Goal: Task Accomplishment & Management: Manage account settings

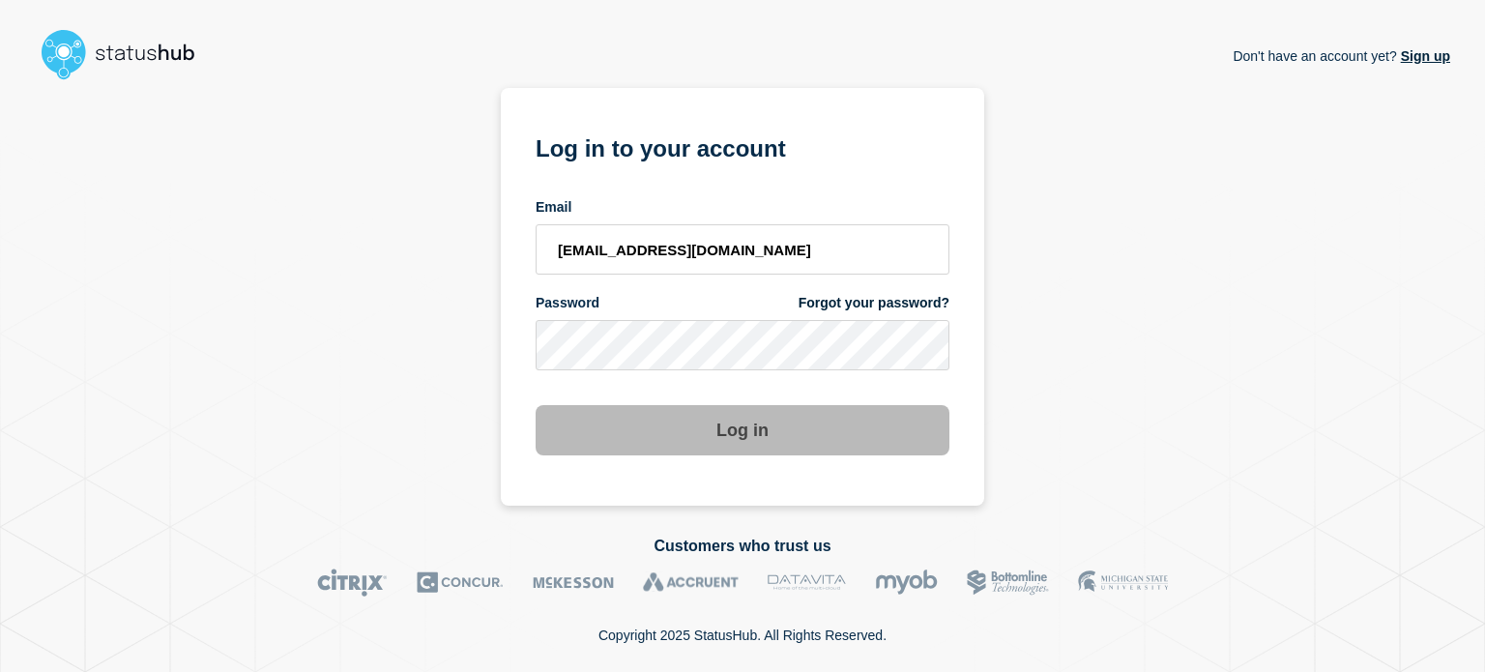
drag, startPoint x: 715, startPoint y: 247, endPoint x: 213, endPoint y: 247, distance: 502.7
click at [213, 247] on div "Don't have an account yet? Sign up Log in to your account Email [EMAIL_ADDRESS]…" at bounding box center [742, 297] width 1415 height 418
type input "[EMAIL_ADDRESS][DOMAIN_NAME]"
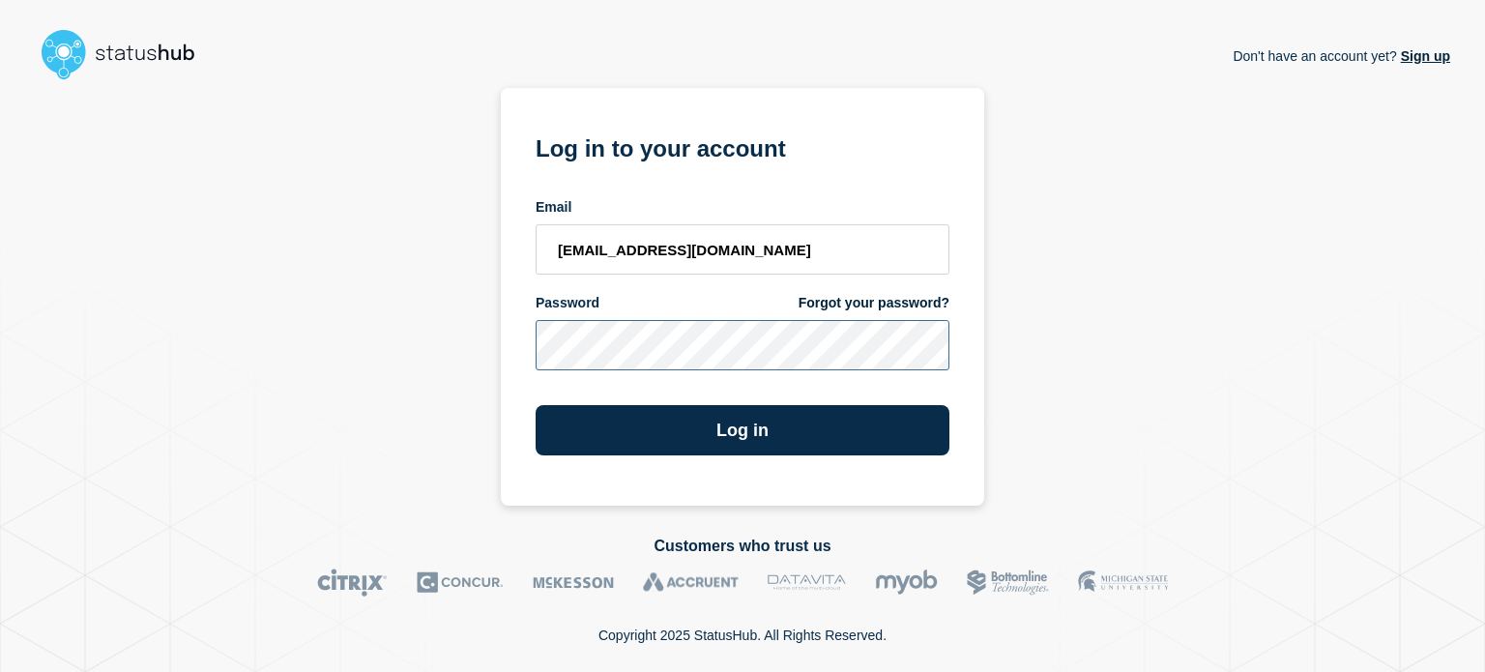
click at [536, 405] on button "Log in" at bounding box center [743, 430] width 414 height 50
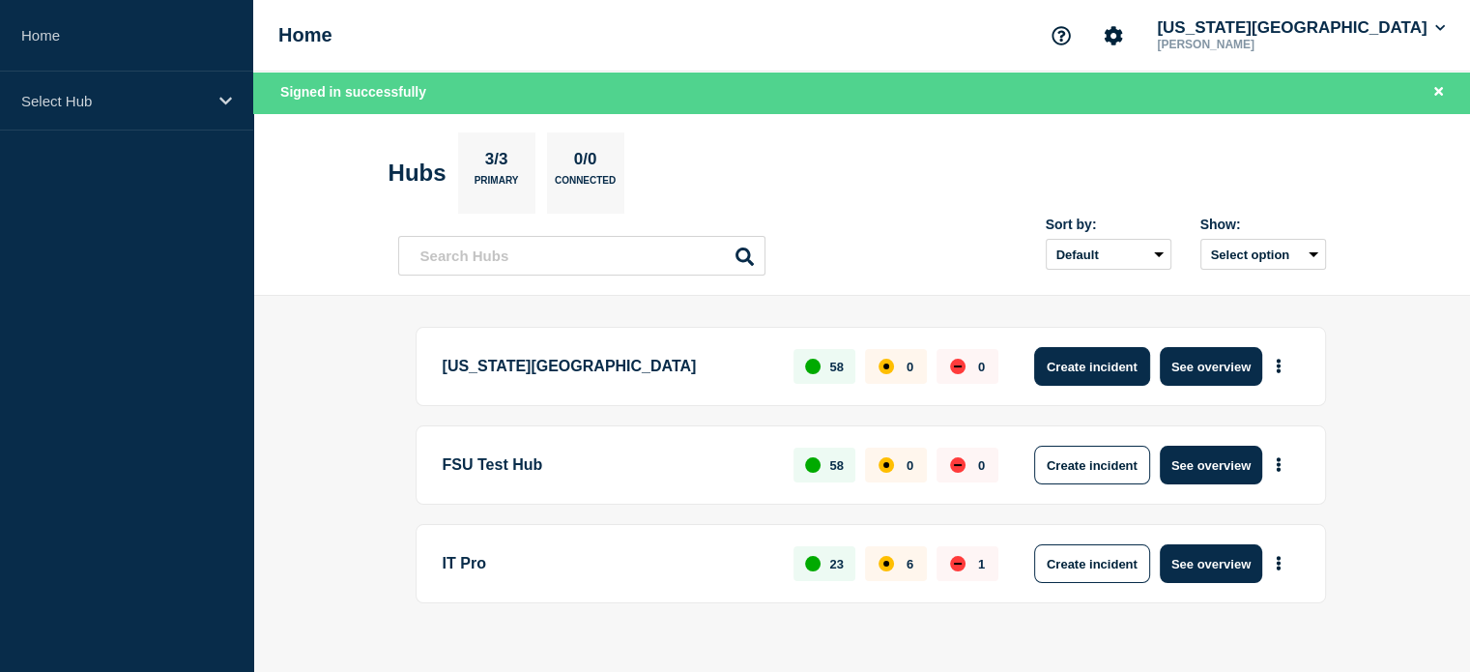
click at [1104, 359] on button "Create incident" at bounding box center [1092, 366] width 116 height 39
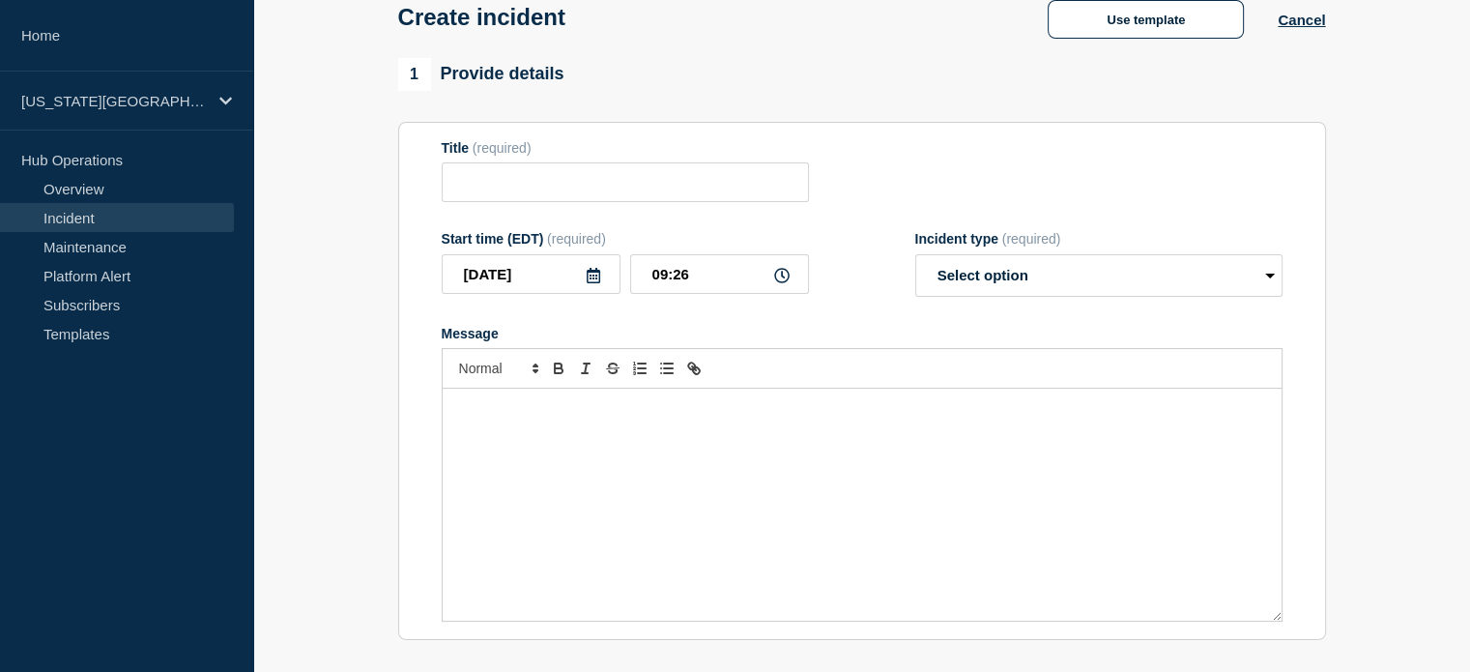
scroll to position [108, 0]
click at [1111, 21] on button "Use template" at bounding box center [1146, 19] width 196 height 39
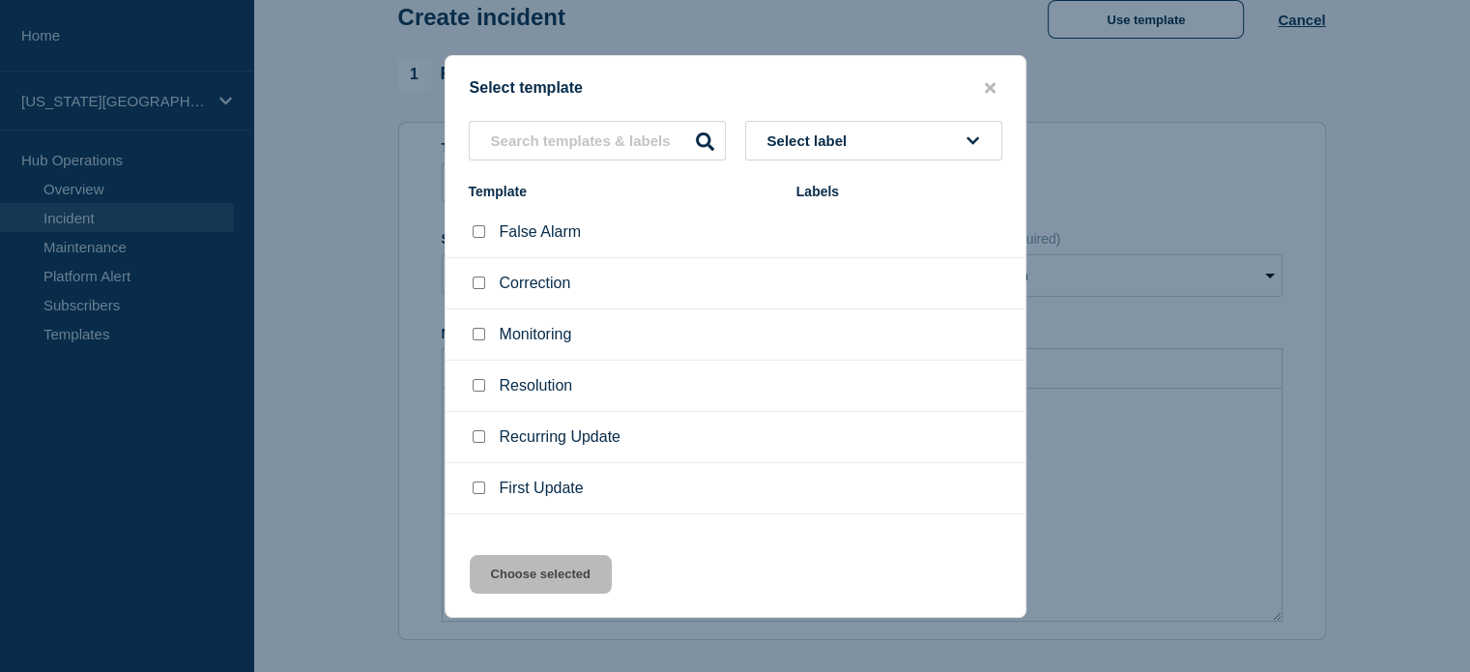
scroll to position [32, 0]
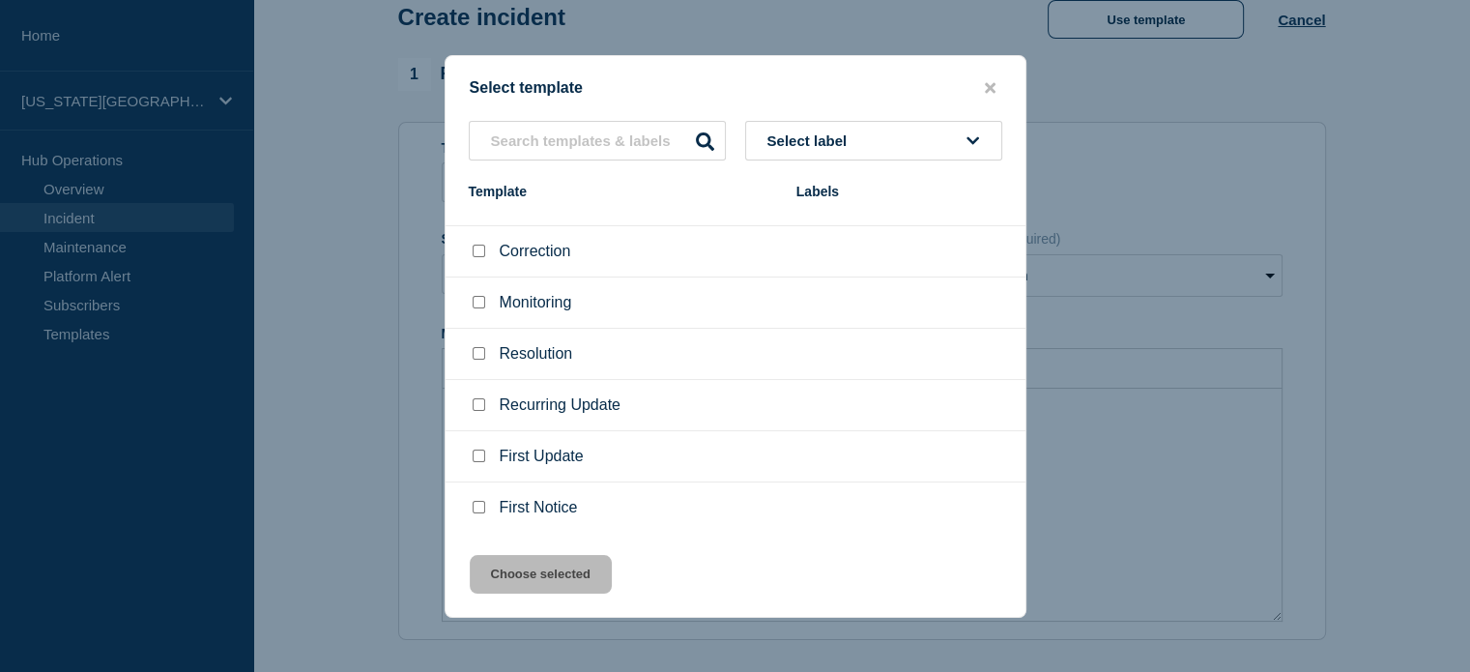
click at [480, 501] on div at bounding box center [478, 507] width 19 height 19
click at [475, 501] on div at bounding box center [478, 507] width 19 height 19
click at [476, 513] on input "First Notice checkbox" at bounding box center [479, 507] width 13 height 13
checkbox input "true"
click at [529, 570] on button "Choose selected" at bounding box center [541, 574] width 142 height 39
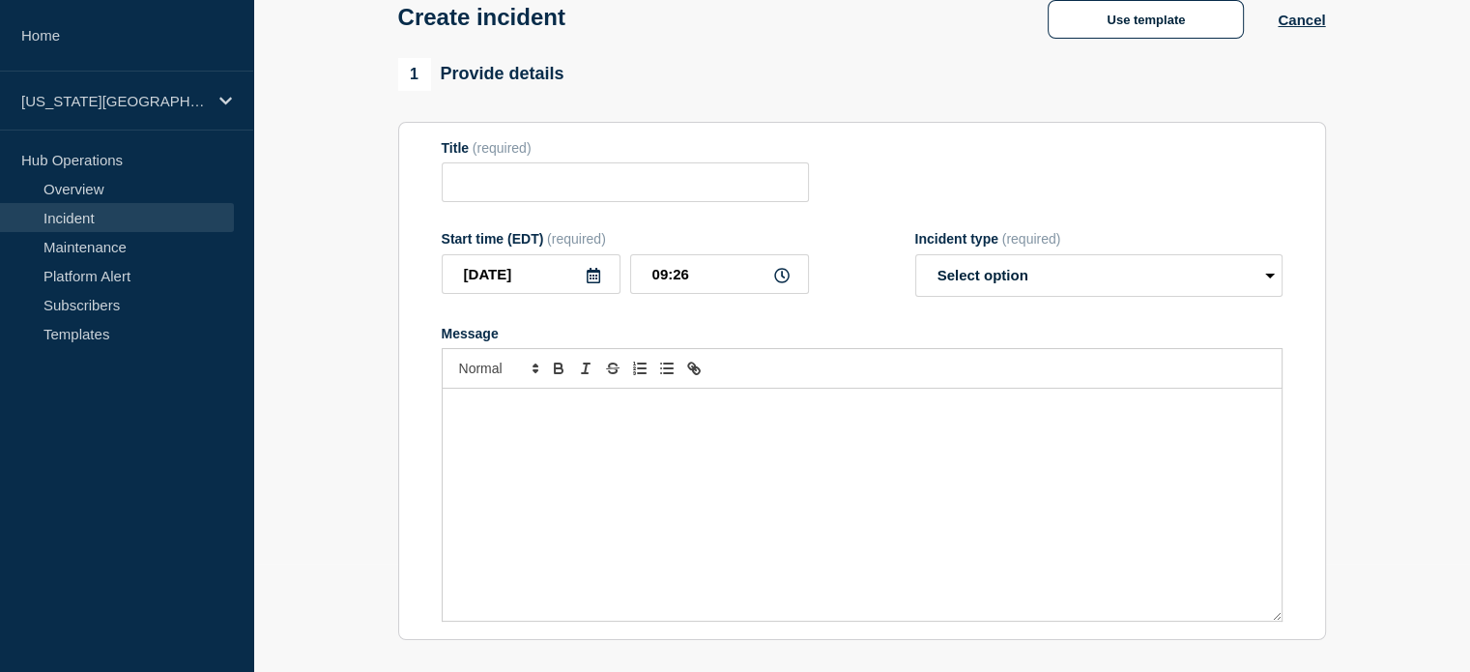
type input "First Notice"
select select "investigating"
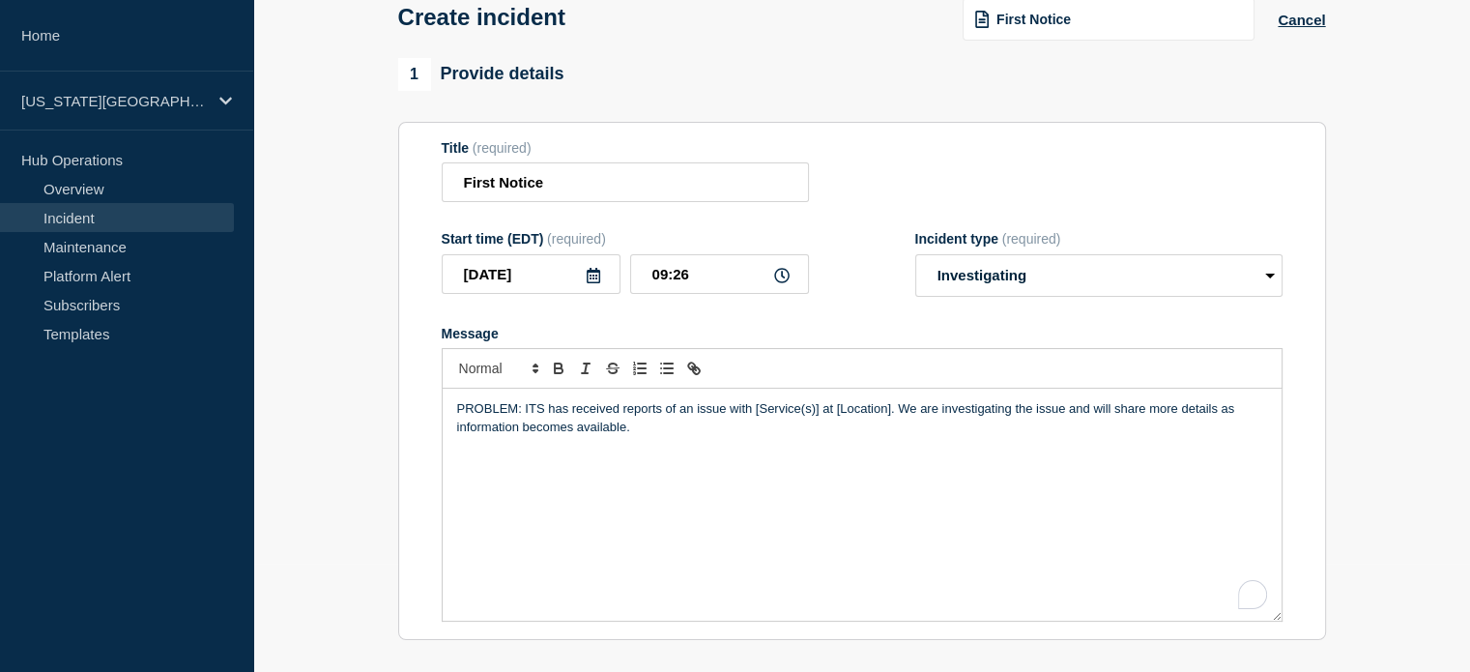
click at [342, 625] on section "1 Provide details Title (required) First Notice Start time (EDT) (required) 202…" at bounding box center [861, 611] width 1217 height 1107
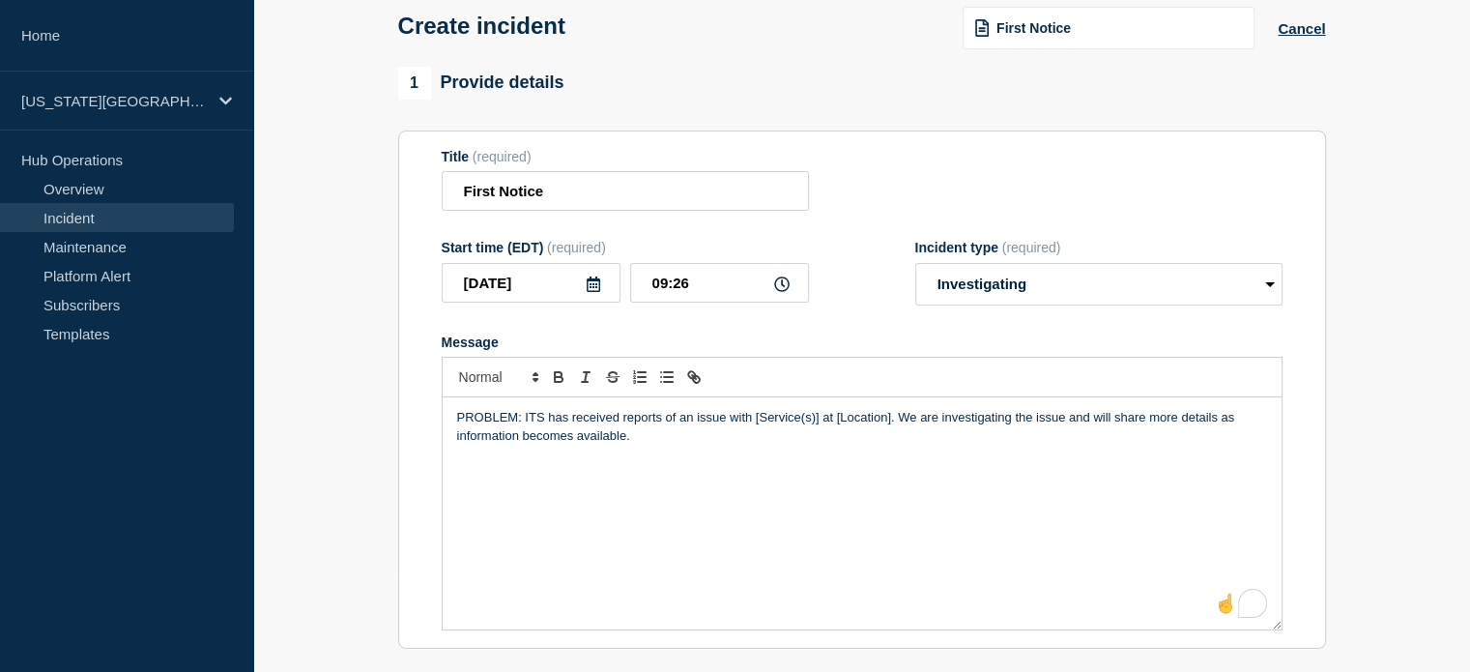
scroll to position [97, 0]
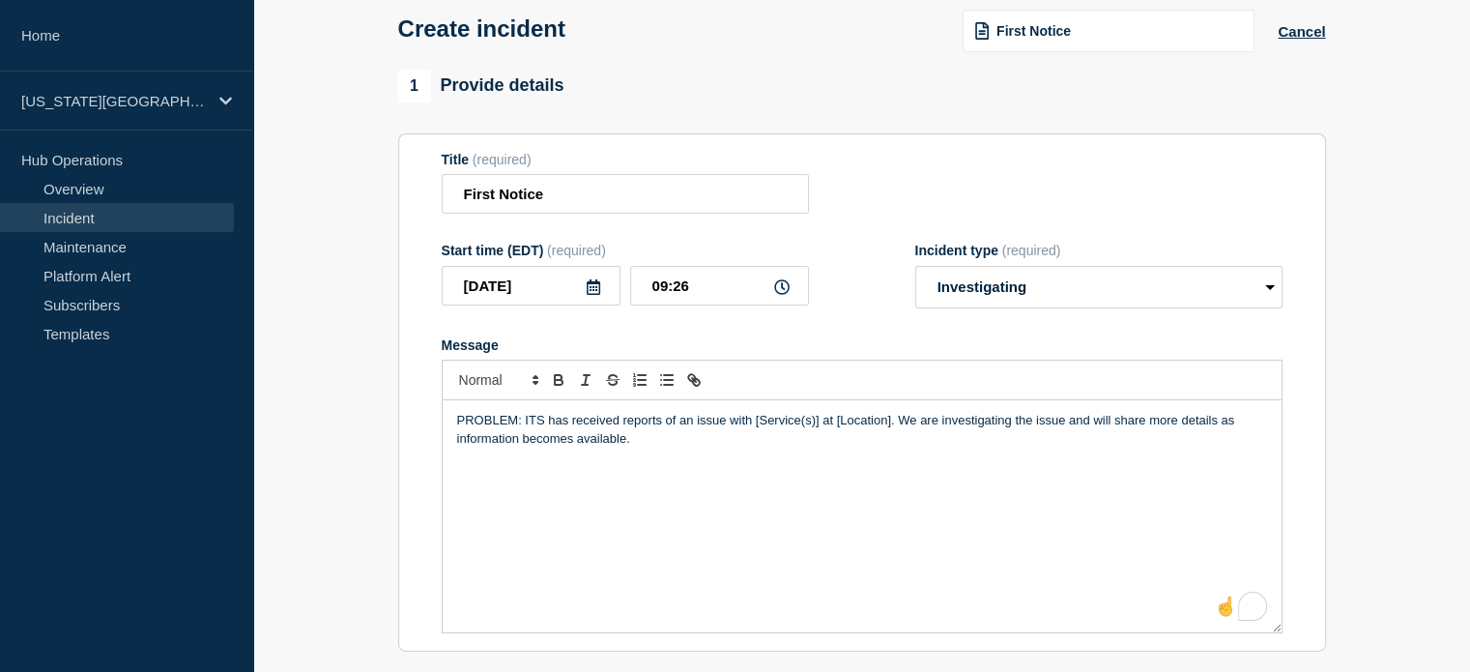
click at [754, 425] on p "PROBLEM: ITS has received reports of an issue with [Service(s)] at [Location]. …" at bounding box center [862, 430] width 810 height 36
drag, startPoint x: 581, startPoint y: 198, endPoint x: 366, endPoint y: 216, distance: 215.3
click at [366, 216] on section "1 Provide details Title (required) First Notice Start time (EDT) (required) 202…" at bounding box center [861, 623] width 1217 height 1107
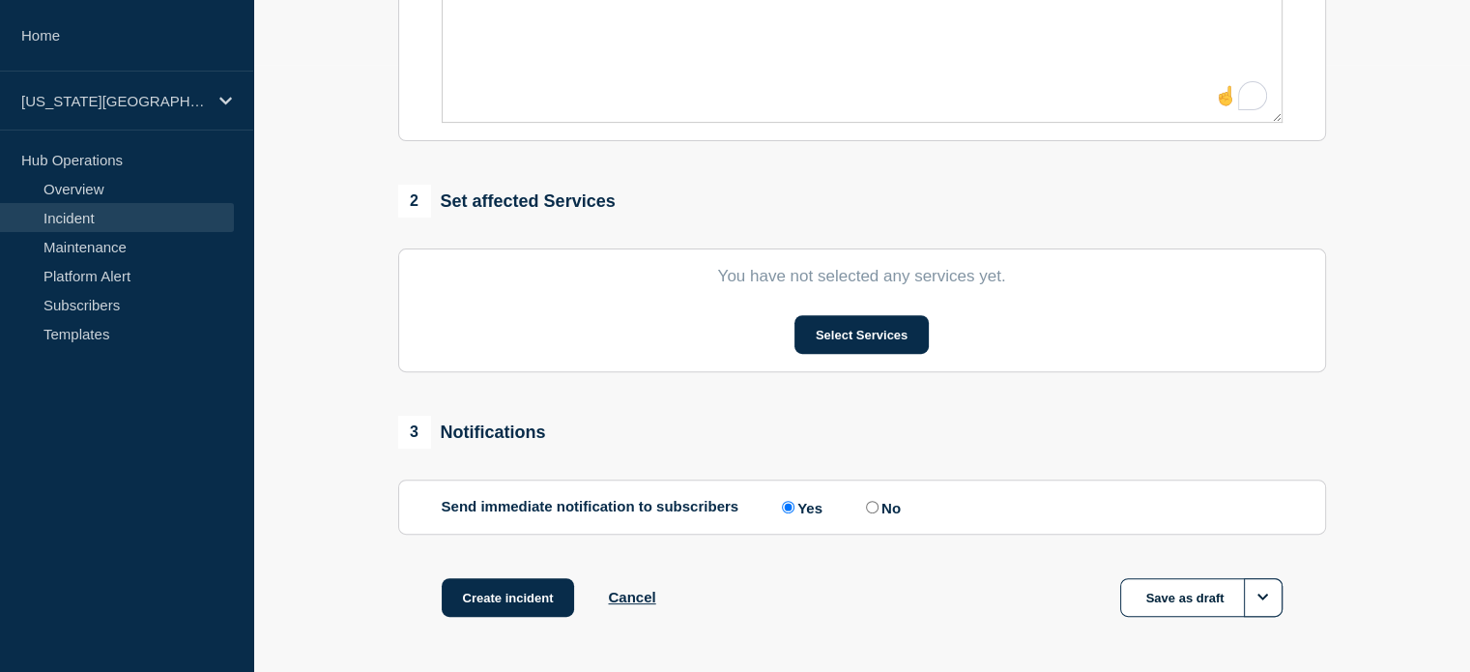
scroll to position [623, 0]
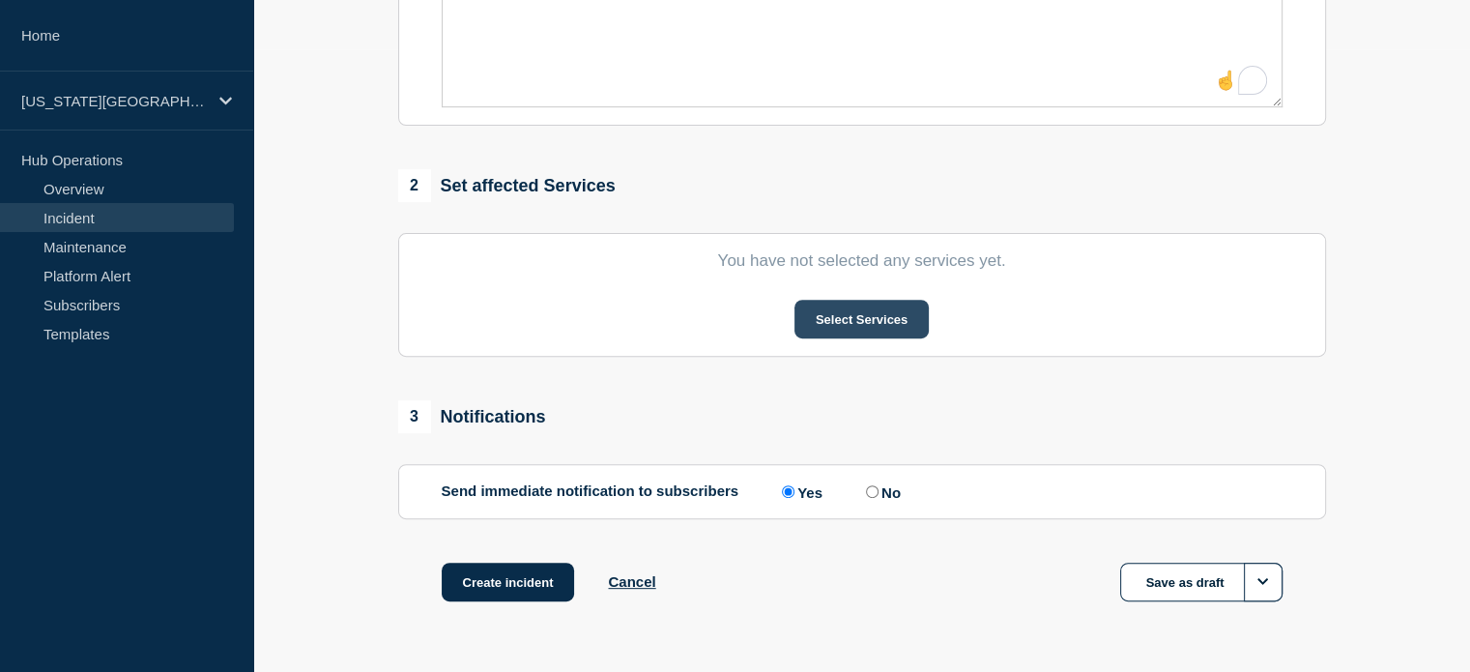
click at [855, 313] on button "Select Services" at bounding box center [862, 319] width 134 height 39
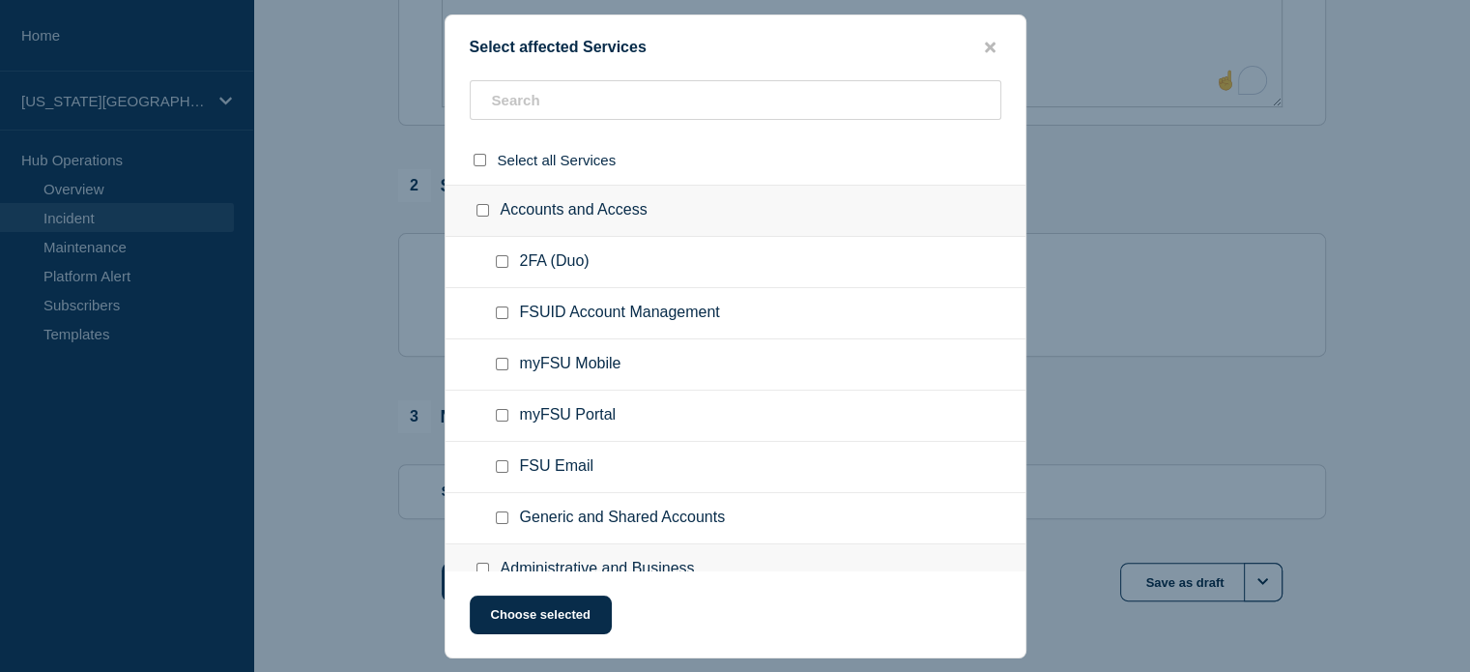
click at [686, 292] on ul "FSUID Account Management" at bounding box center [736, 313] width 580 height 51
click at [659, 117] on input "text" at bounding box center [736, 100] width 532 height 40
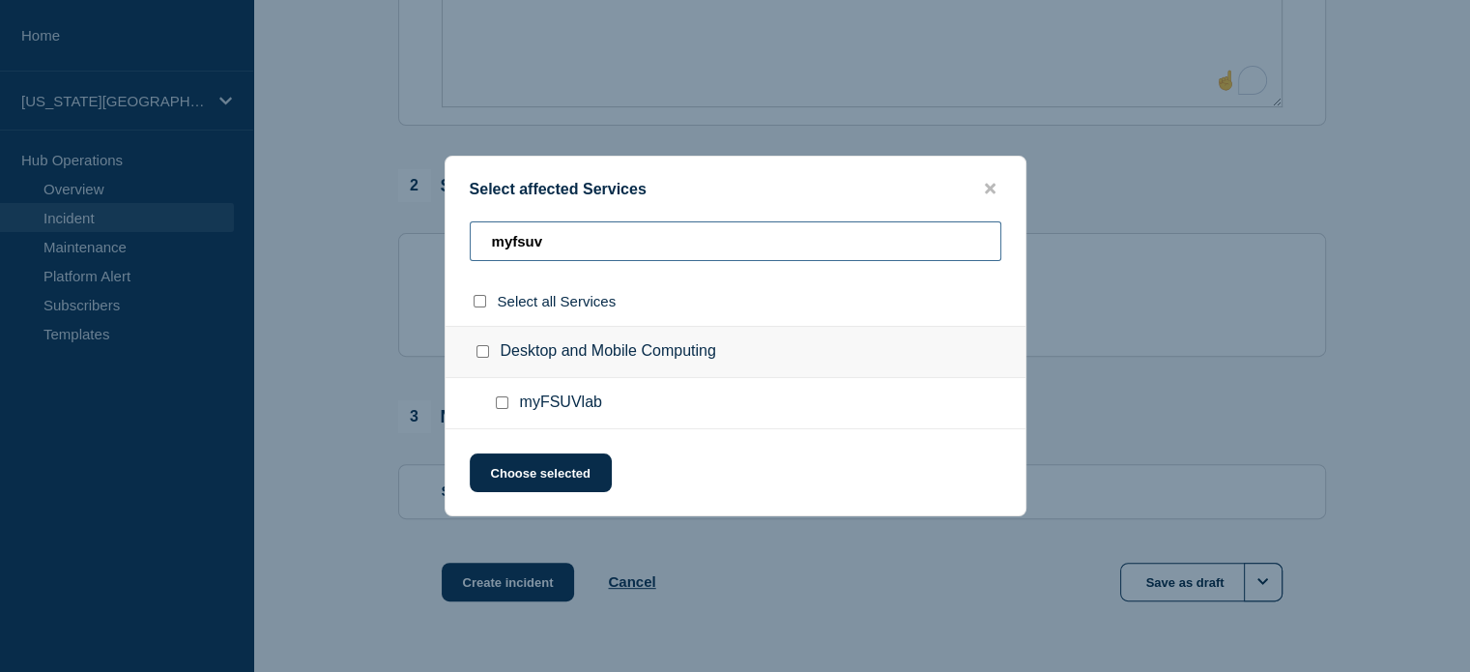
scroll to position [0, 0]
type input "myfsuv"
click at [501, 405] on input "myFSUVlab checkbox" at bounding box center [502, 402] width 13 height 13
checkbox input "true"
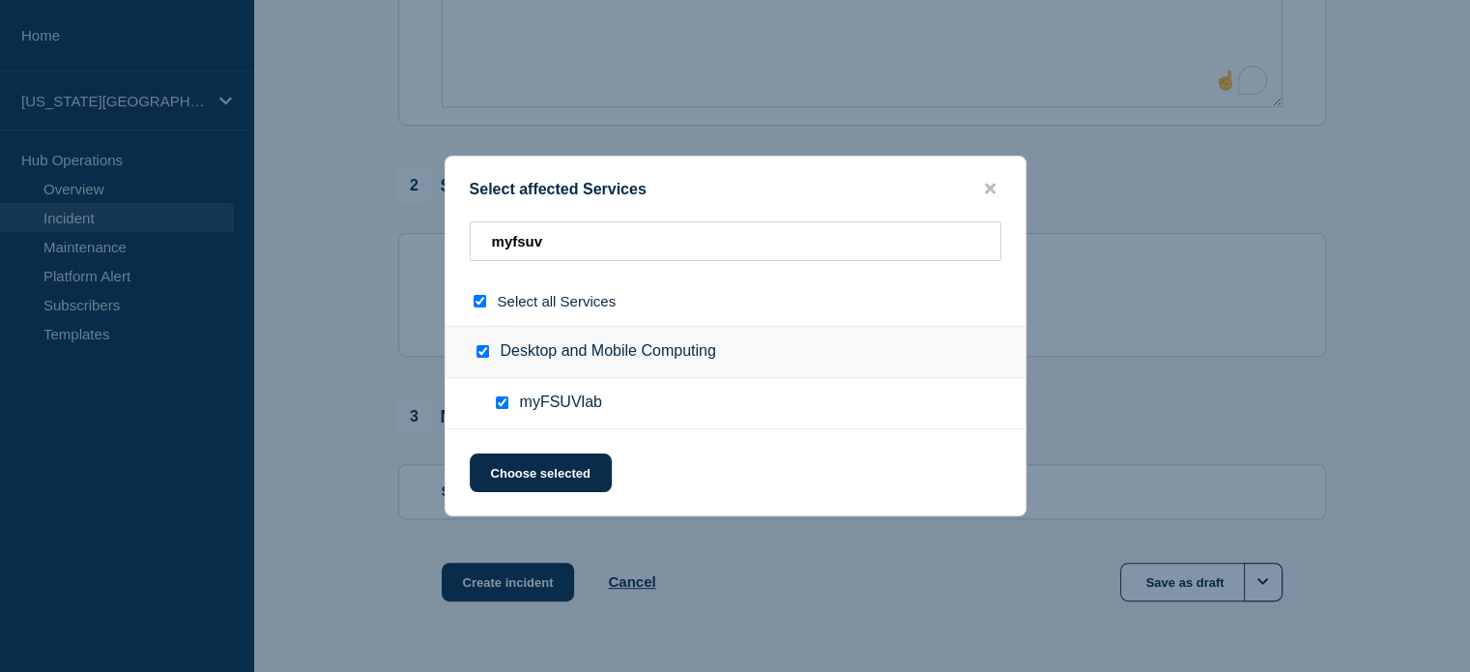
checkbox input "true"
click at [540, 471] on button "Choose selected" at bounding box center [541, 472] width 142 height 39
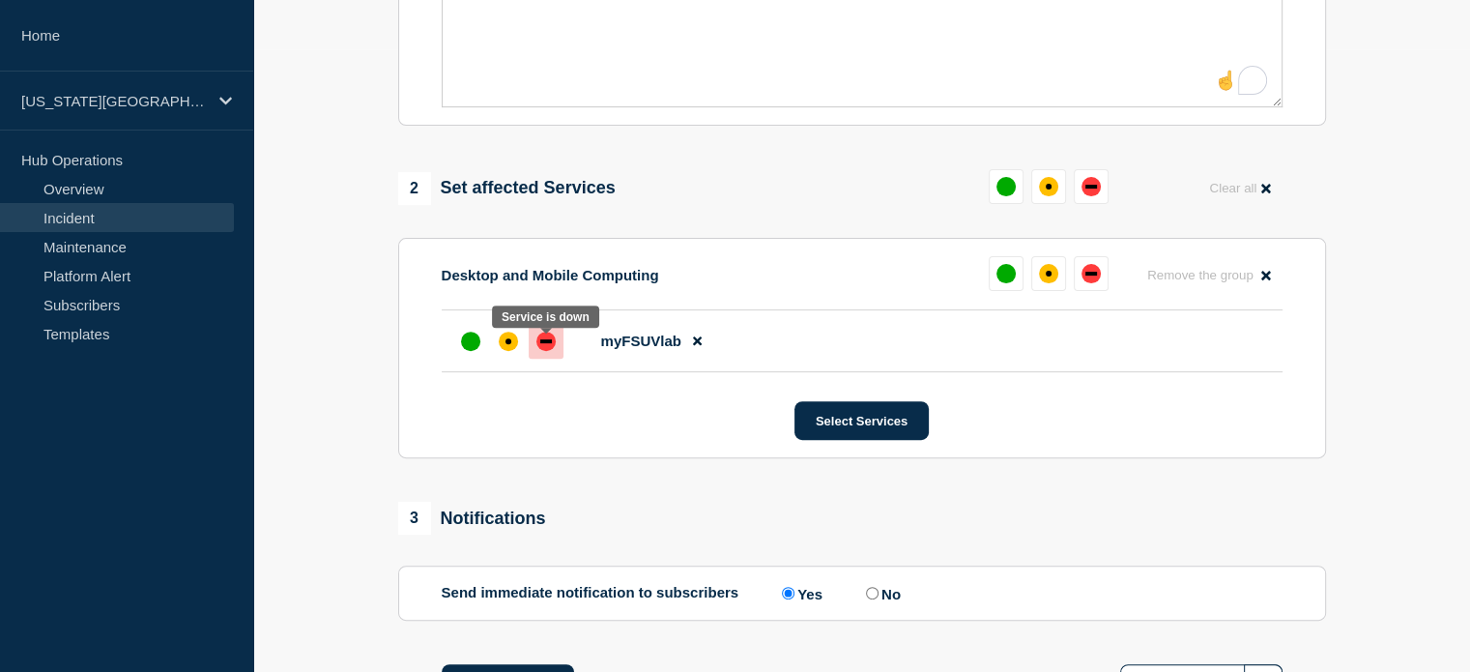
click at [547, 343] on div "down" at bounding box center [546, 341] width 12 height 4
click at [314, 629] on section "1 Provide details Title (required) First Notice Start time (EDT) (required) 202…" at bounding box center [861, 148] width 1217 height 1208
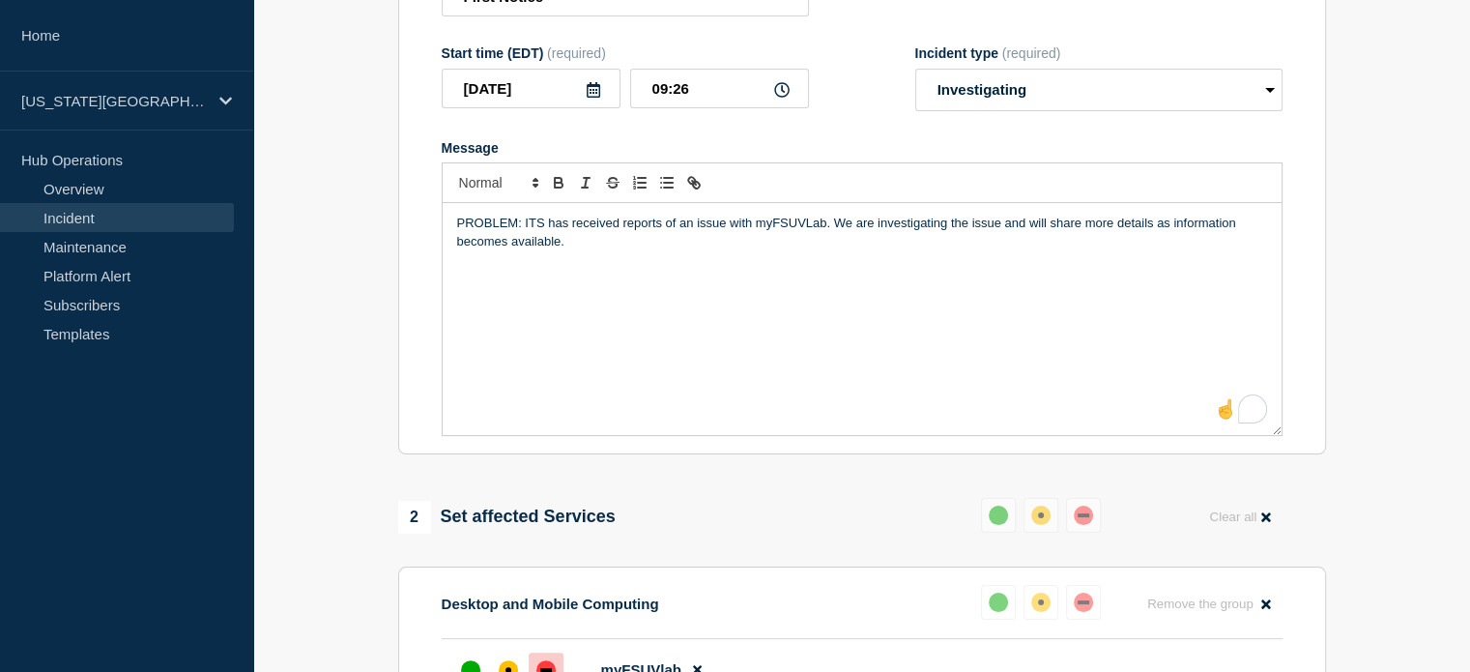
scroll to position [271, 0]
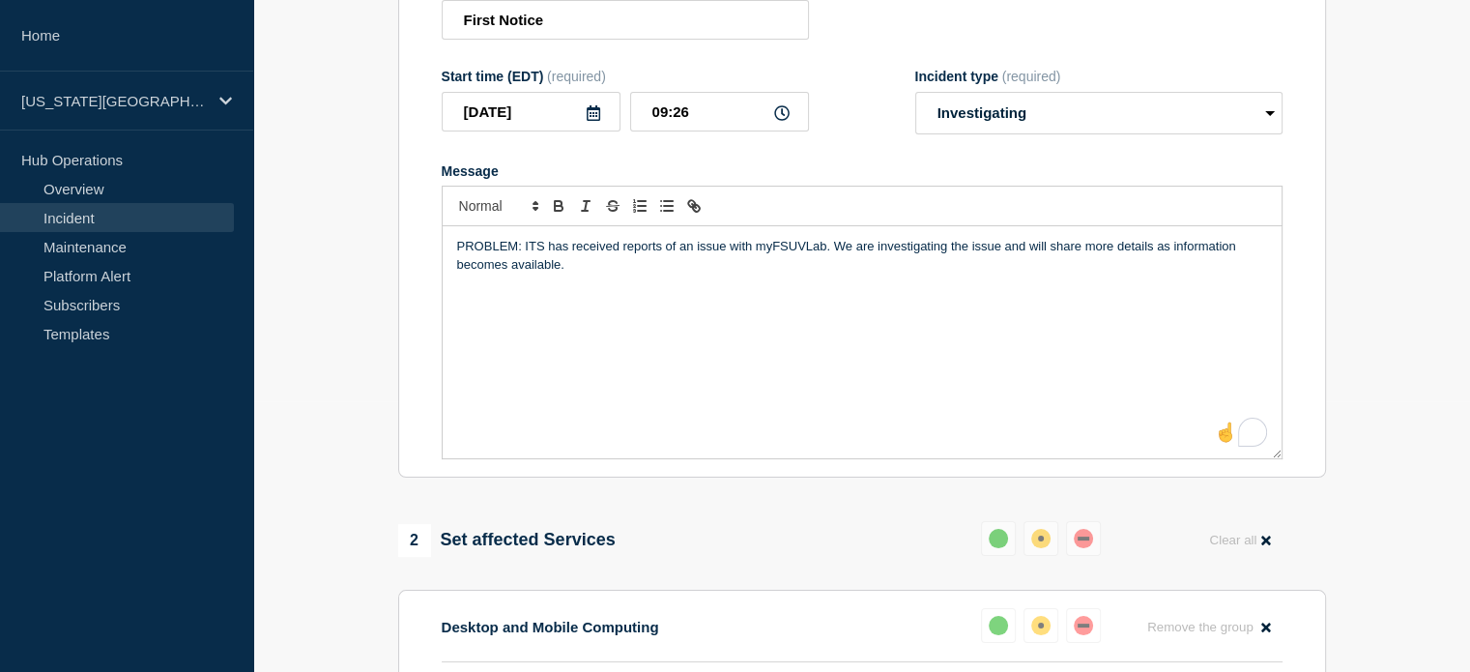
click at [635, 325] on div "PROBLEM: ITS has received reports of an issue with myFSUVLab. We are investigat…" at bounding box center [862, 342] width 839 height 232
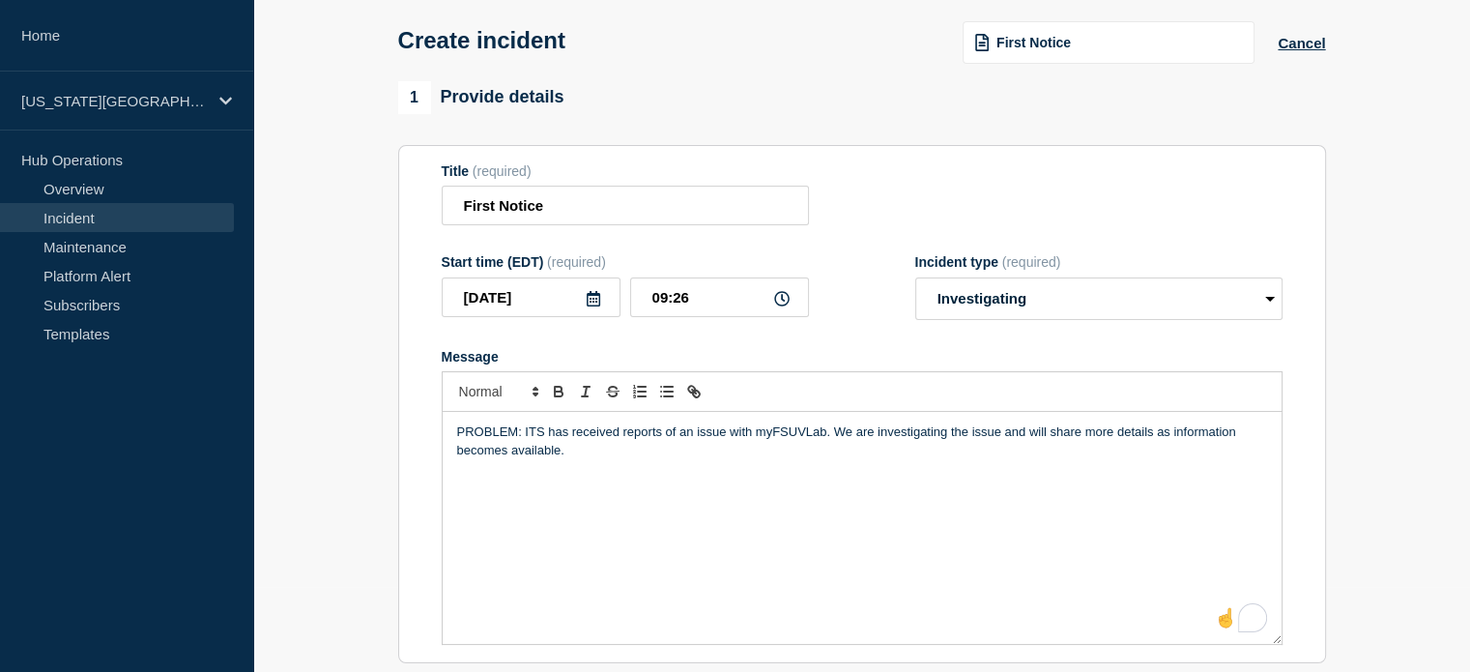
scroll to position [85, 0]
click at [729, 316] on input "09:26" at bounding box center [719, 297] width 179 height 40
type input "09:27"
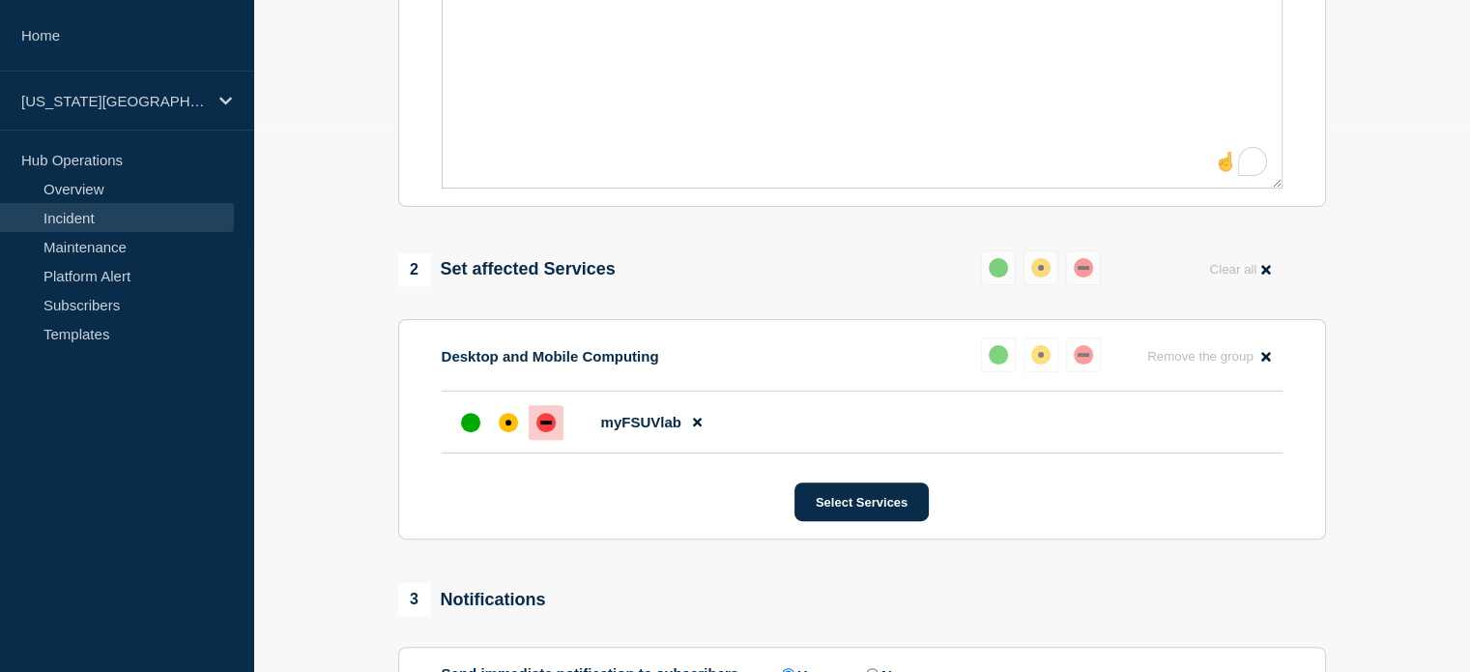
scroll to position [684, 0]
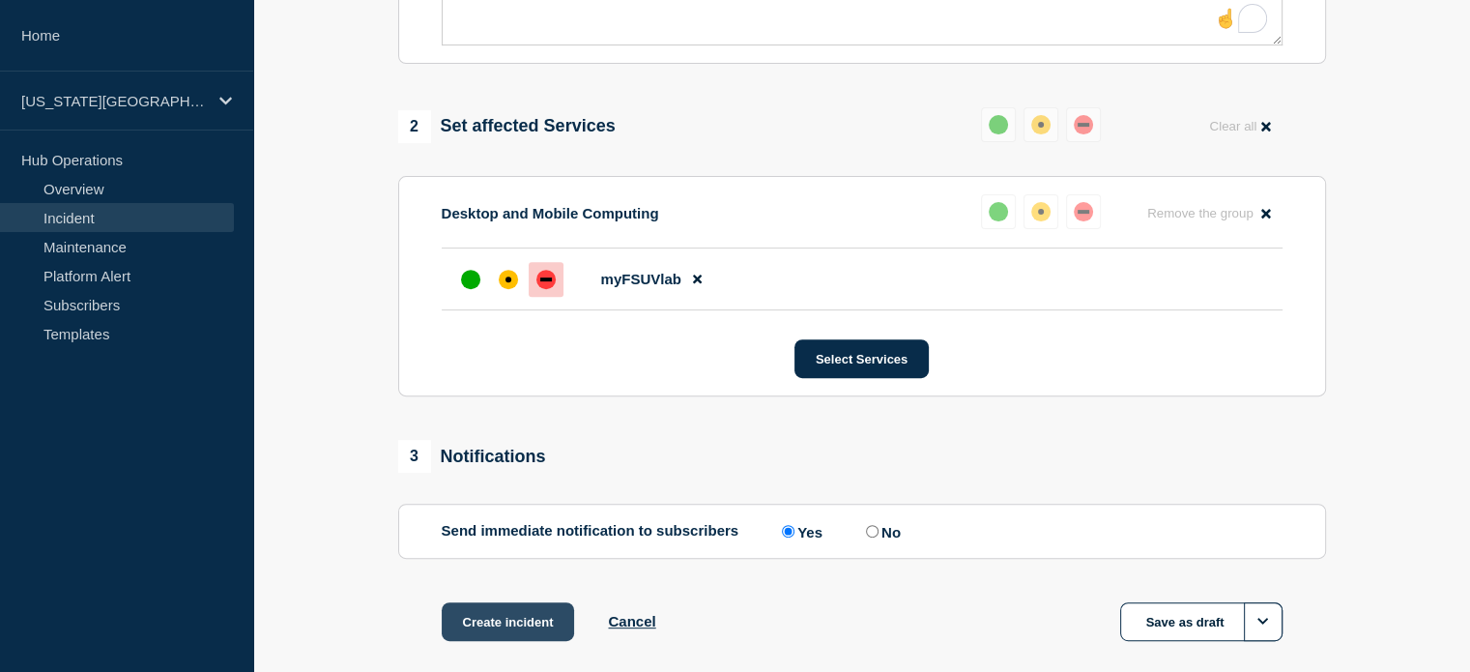
click at [501, 629] on button "Create incident" at bounding box center [508, 621] width 133 height 39
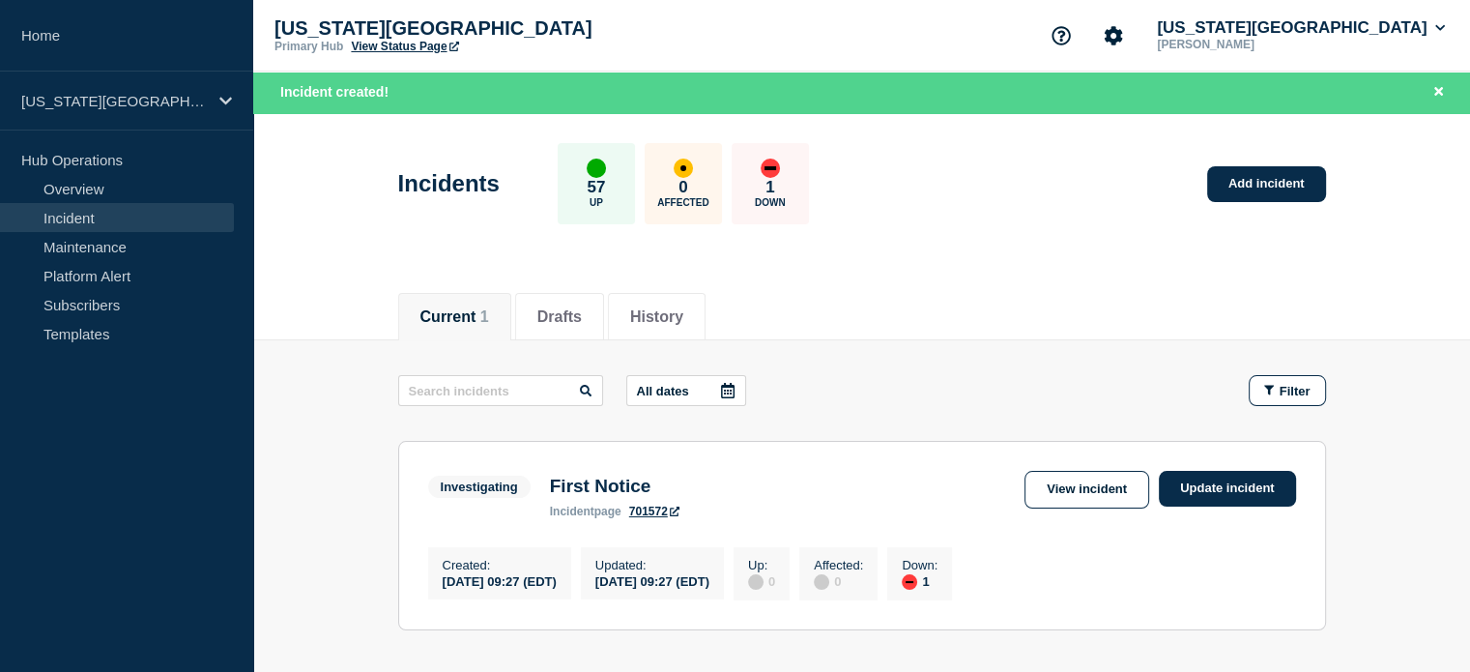
click at [1431, 558] on main "All dates Filter Investigating 1 Down First Notice Created 2025-08-18 09:27 (ED…" at bounding box center [861, 499] width 1217 height 319
click at [1230, 498] on link "Update incident" at bounding box center [1227, 489] width 137 height 36
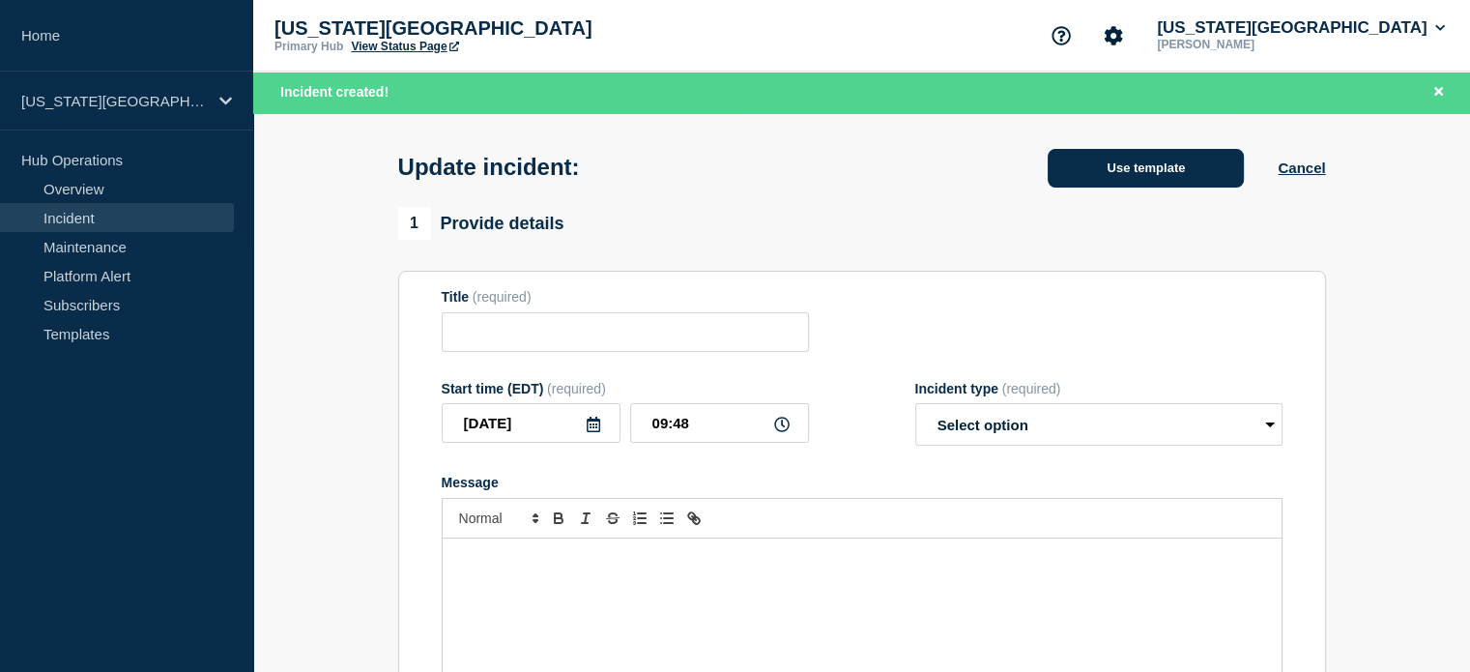
click at [1166, 160] on button "Use template" at bounding box center [1146, 168] width 196 height 39
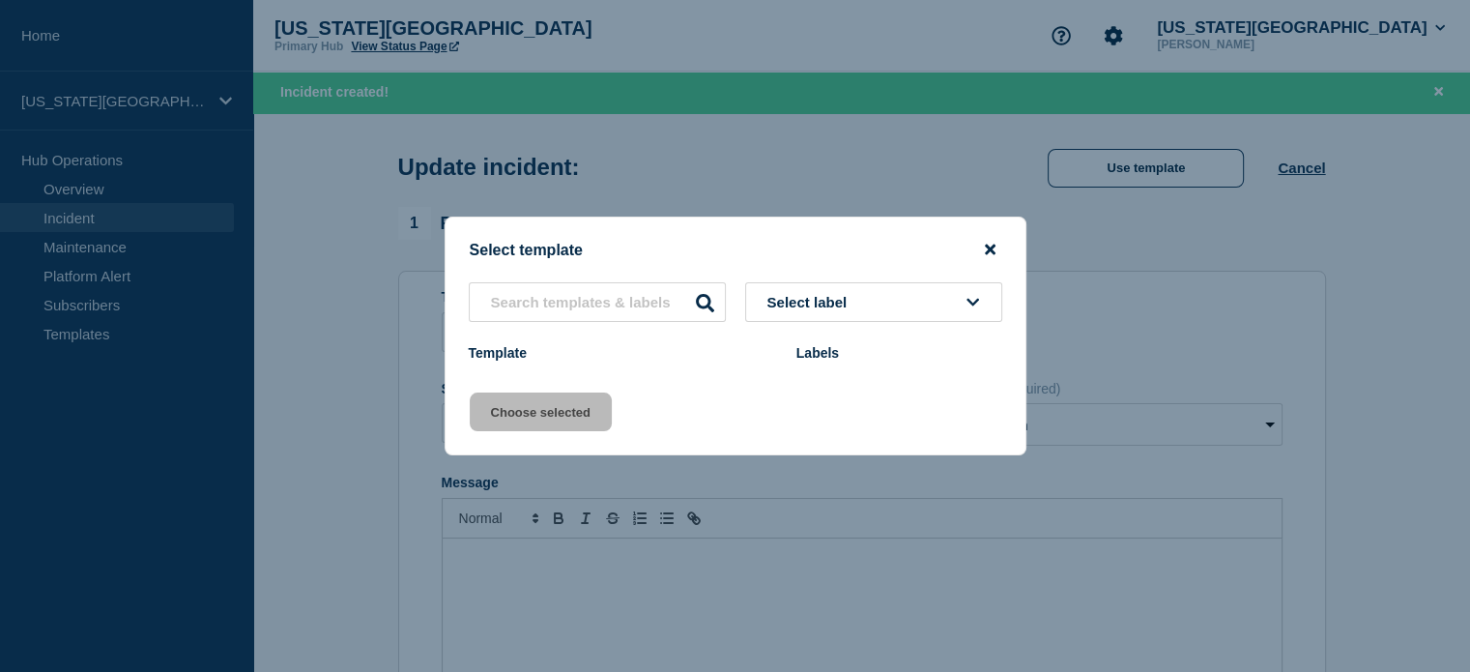
type input "First Notice"
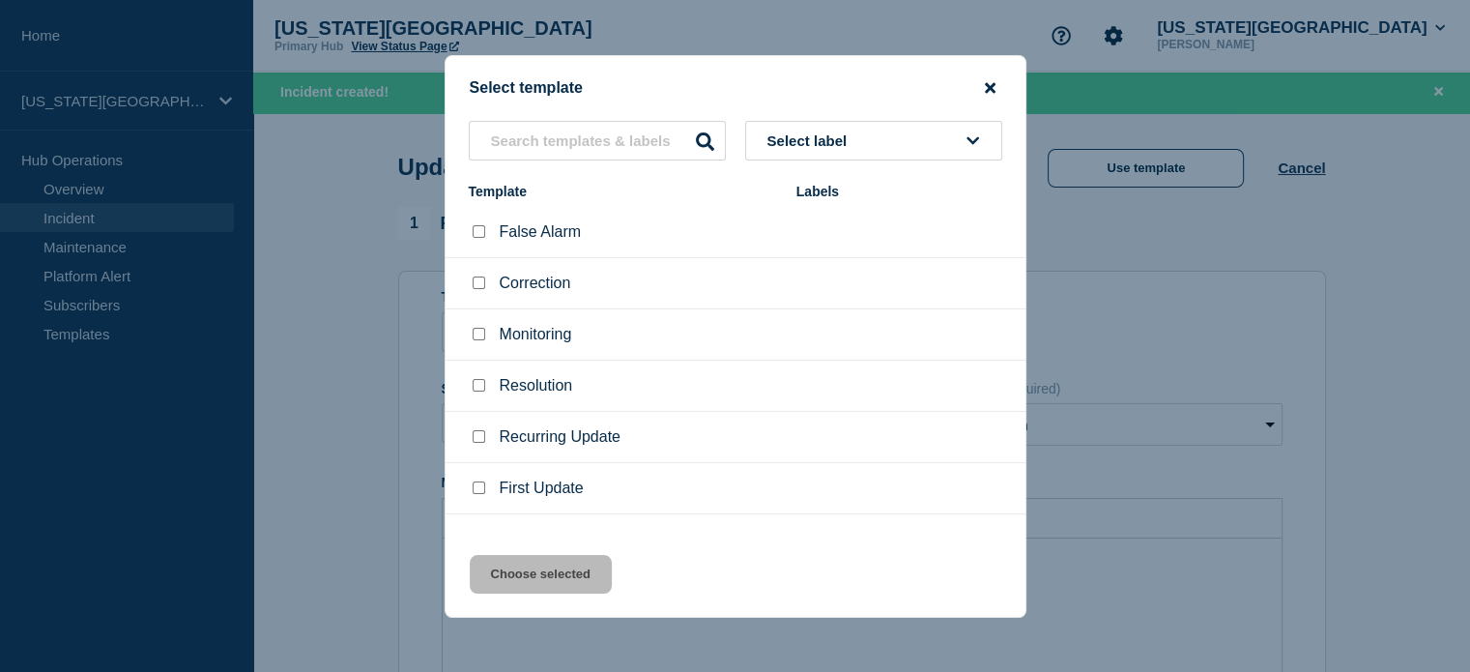
click at [987, 258] on li "False Alarm" at bounding box center [736, 283] width 580 height 51
click at [495, 240] on div "False Alarm" at bounding box center [623, 231] width 308 height 19
click at [480, 237] on input "False Alarm checkbox" at bounding box center [479, 231] width 13 height 13
checkbox input "true"
click at [535, 575] on button "Choose selected" at bounding box center [541, 574] width 142 height 39
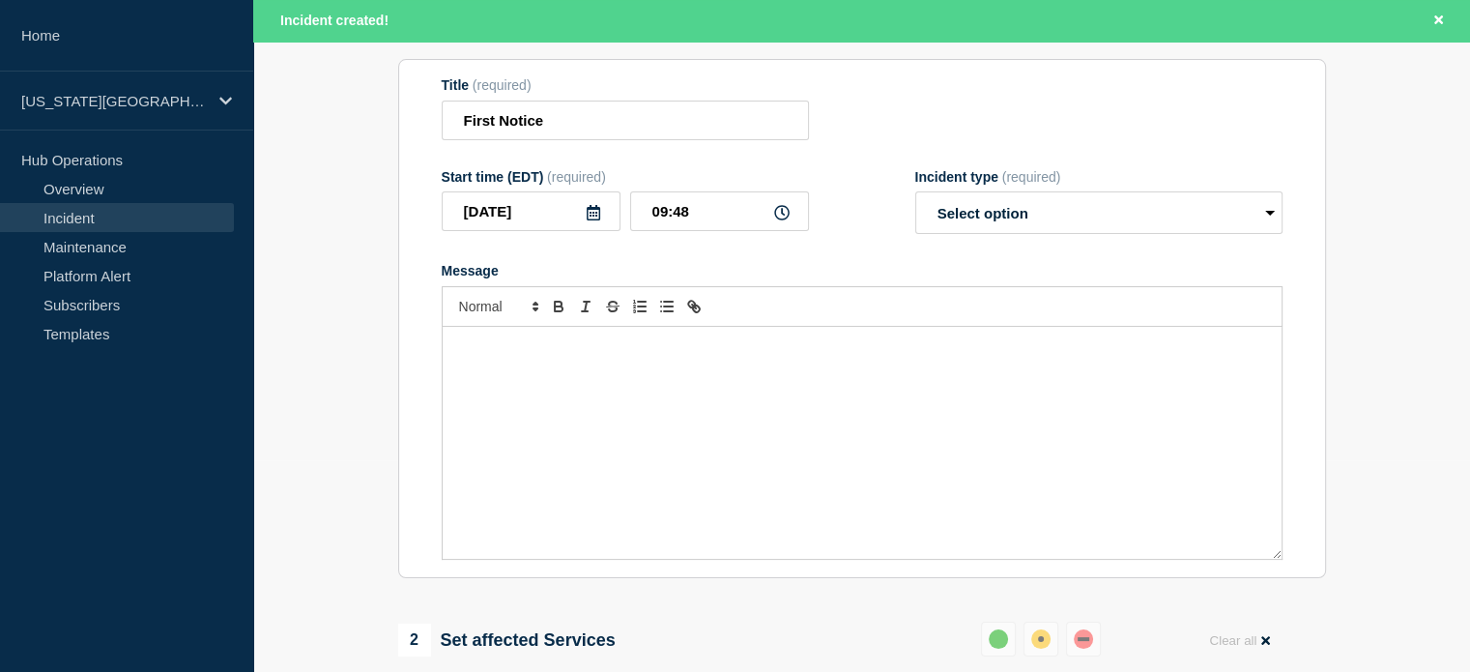
scroll to position [211, 0]
select select "resolved"
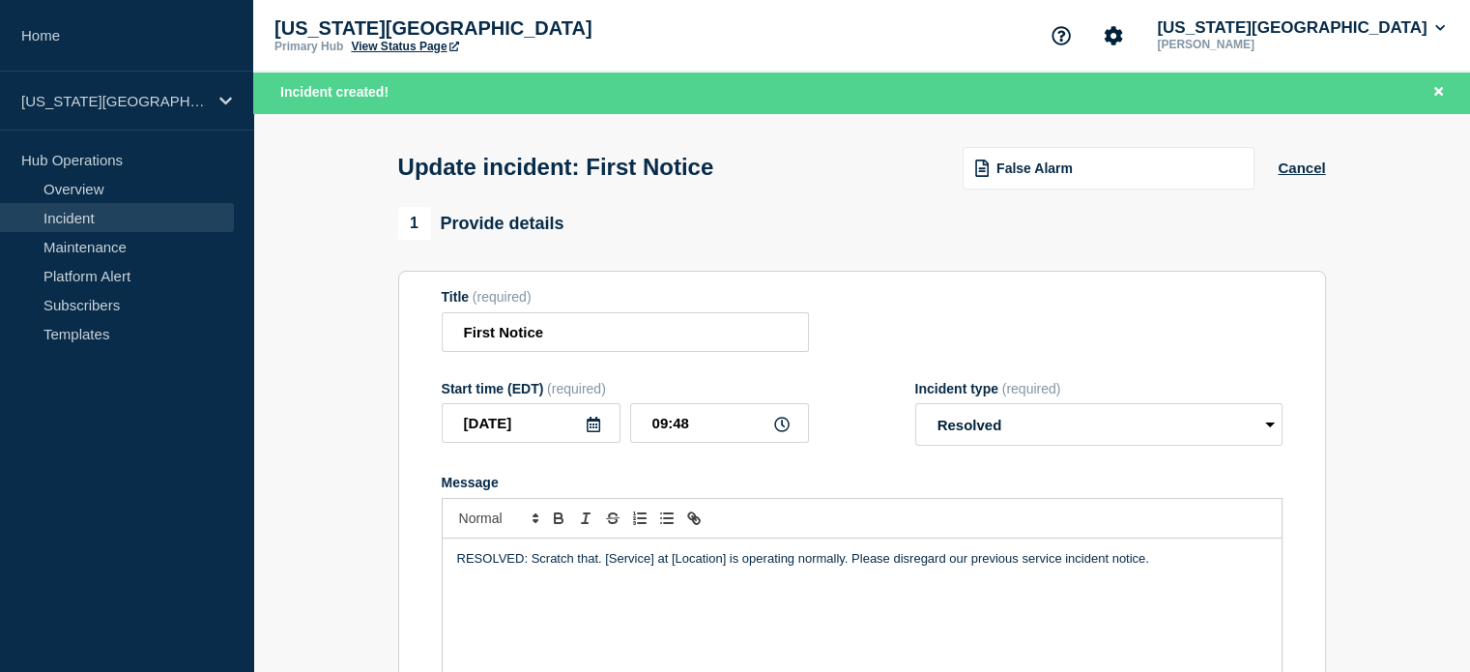
scroll to position [77, 0]
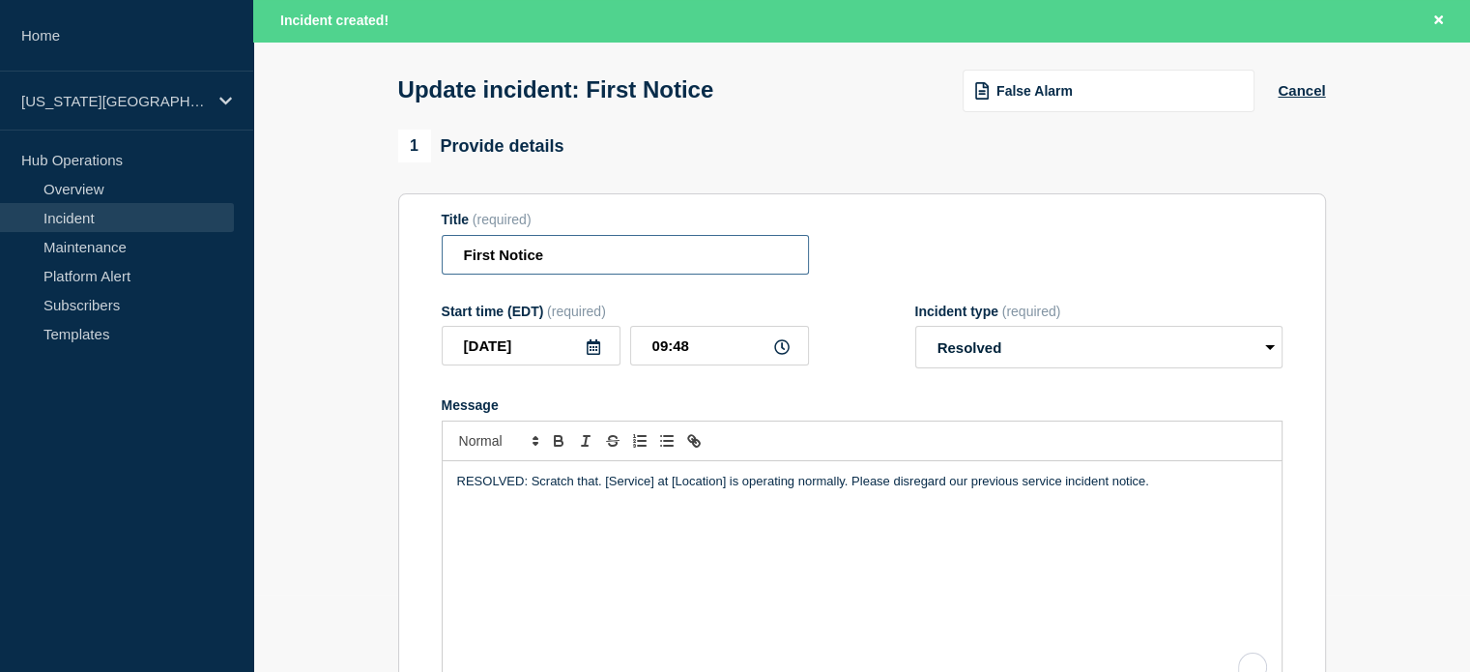
drag, startPoint x: 602, startPoint y: 258, endPoint x: 244, endPoint y: 268, distance: 358.8
click at [244, 268] on div "Home Florida State University Hub Operations Overview Incident Maintenance Plat…" at bounding box center [735, 557] width 1470 height 1268
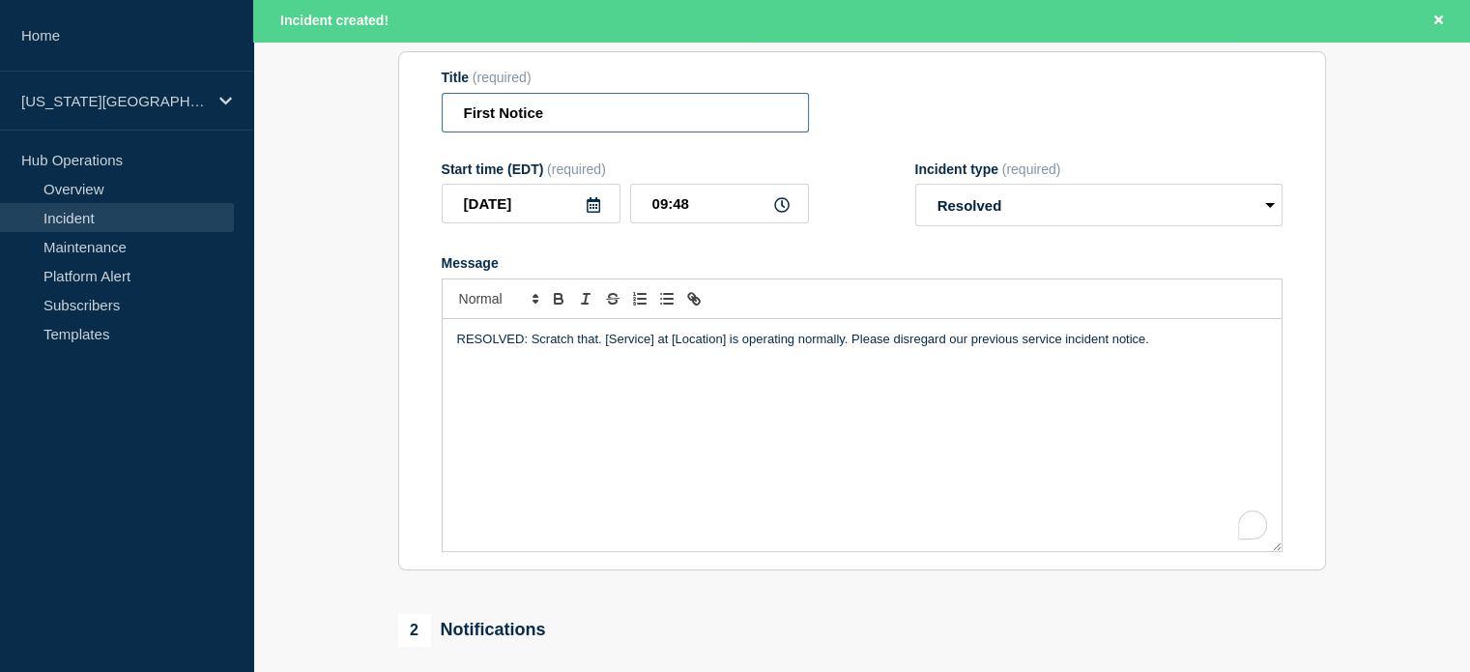
scroll to position [0, 0]
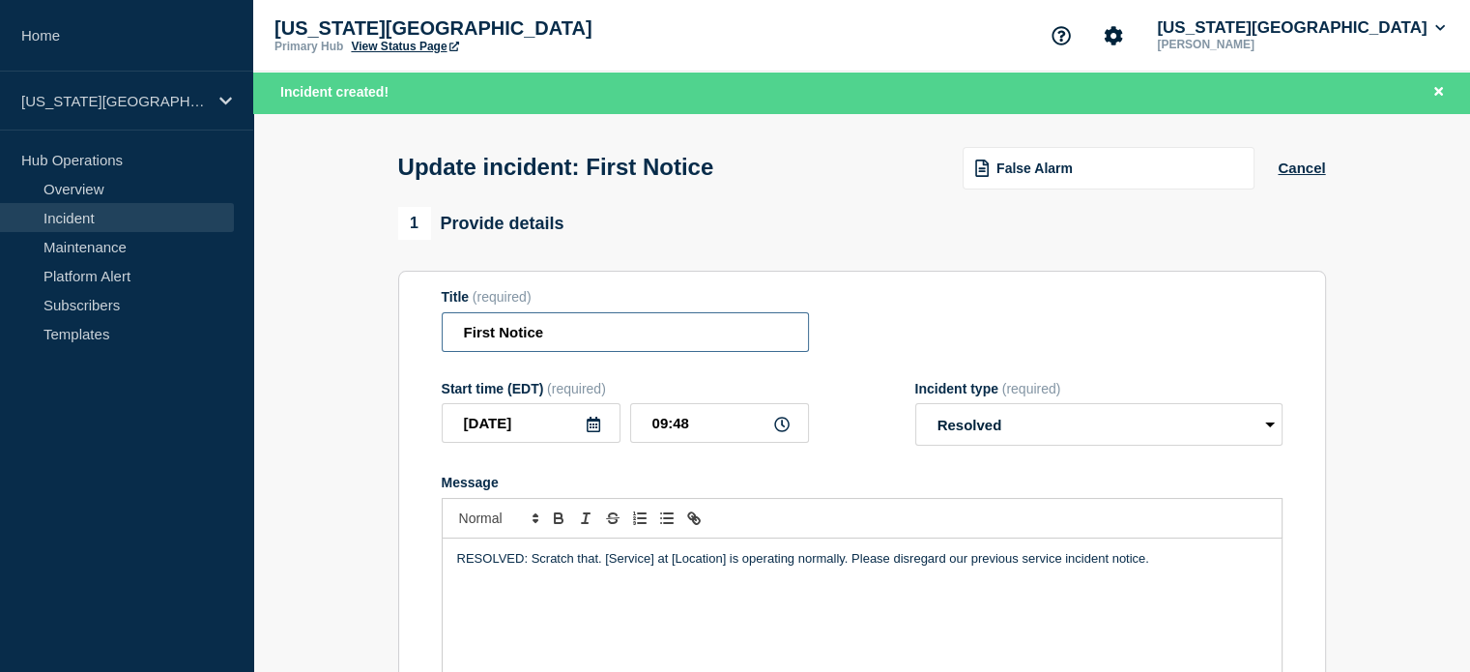
type input "M"
type input "myFSUVLab"
click at [727, 563] on p "RESOLVED: Scratch that. [Service] at [Location] is operating normally. Please d…" at bounding box center [862, 558] width 810 height 17
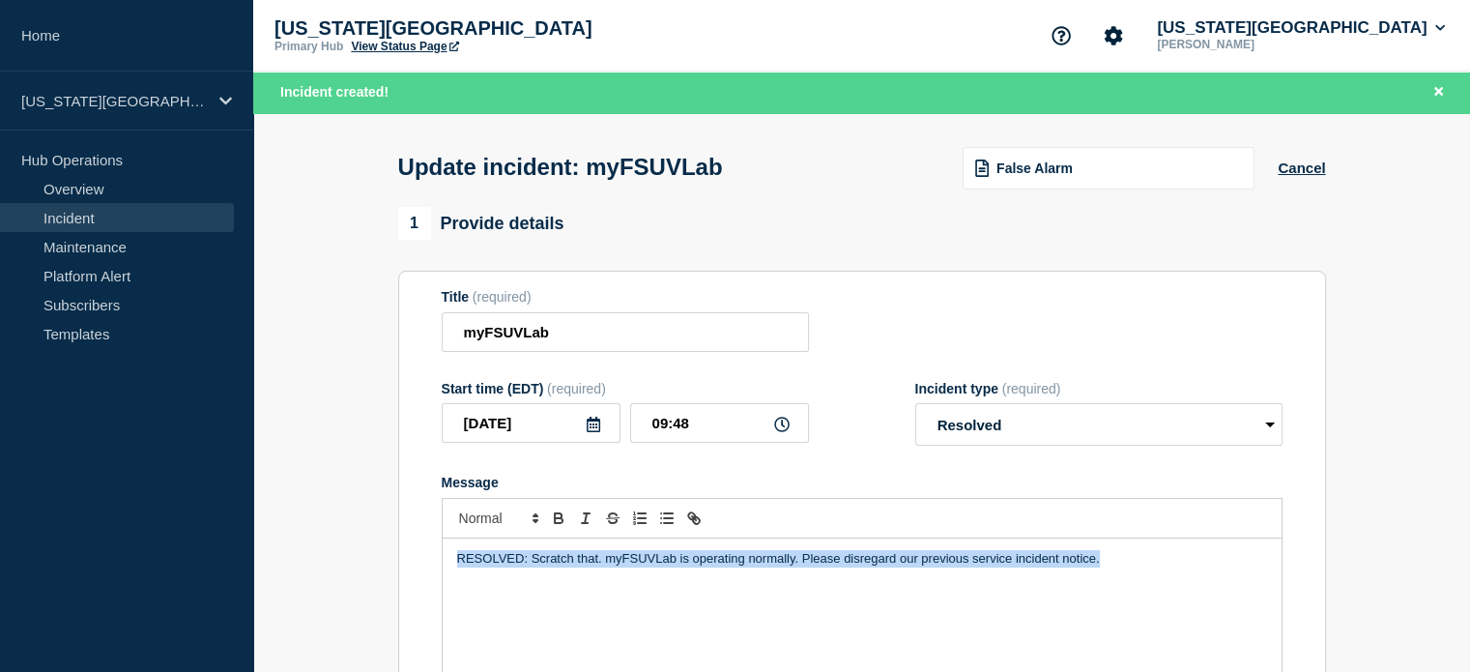
copy p "RESOLVED: Scratch that. myFSUVLab is operating normally. Please disregard our p…"
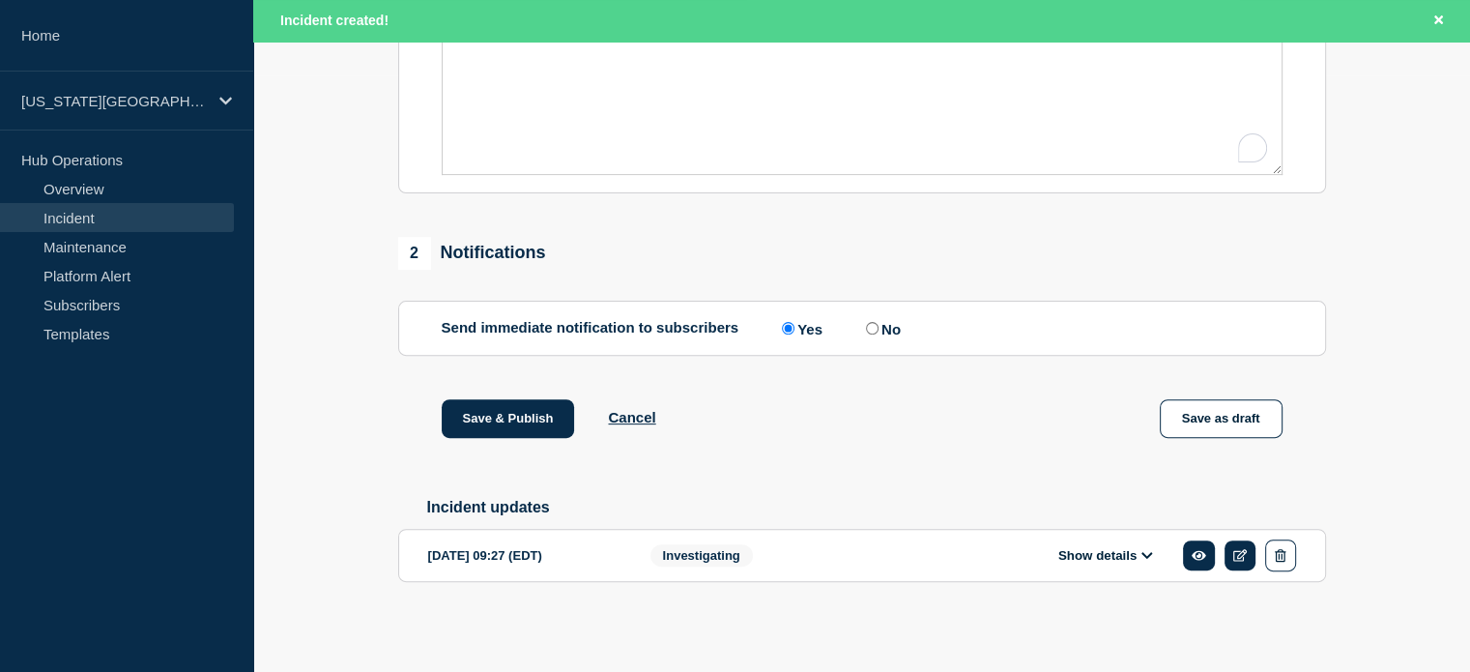
scroll to position [603, 0]
click at [626, 656] on main "Update incident: myFSUVLab False Alarm Cancel 1 Provide details Title (required…" at bounding box center [861, 95] width 1217 height 1156
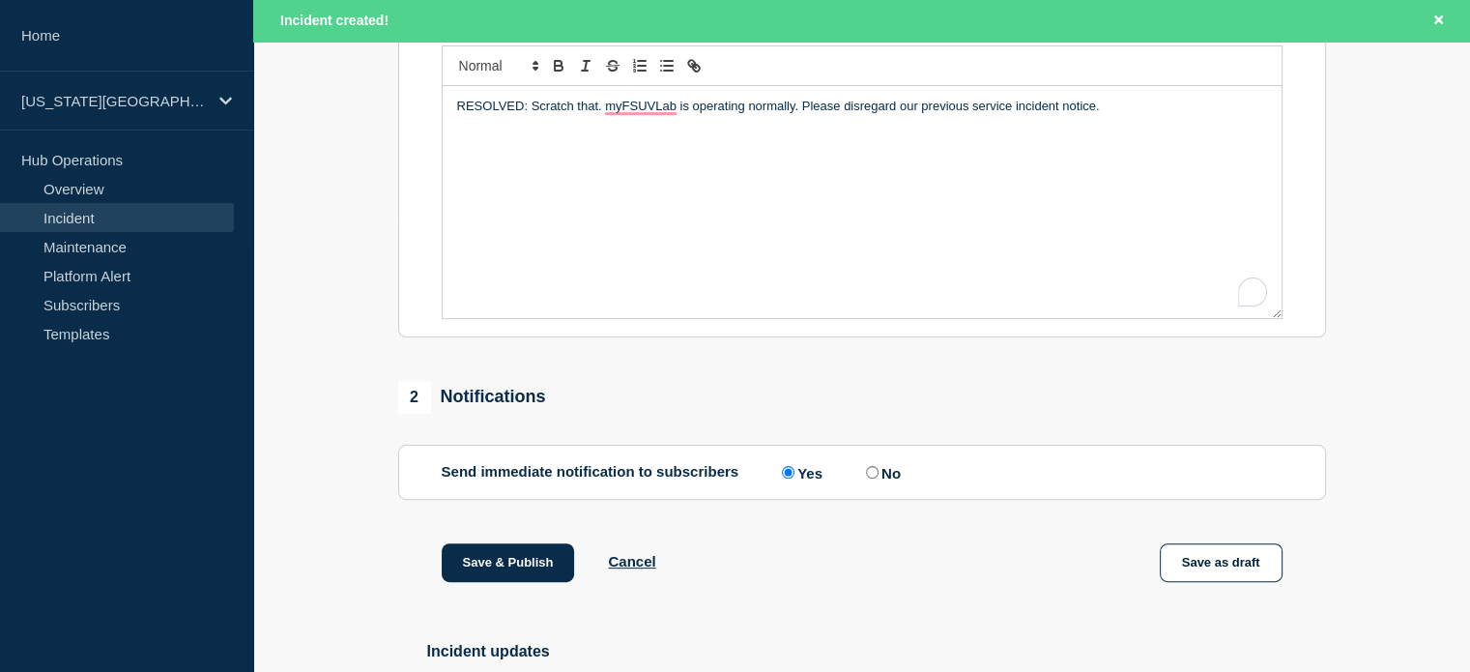
scroll to position [607, 0]
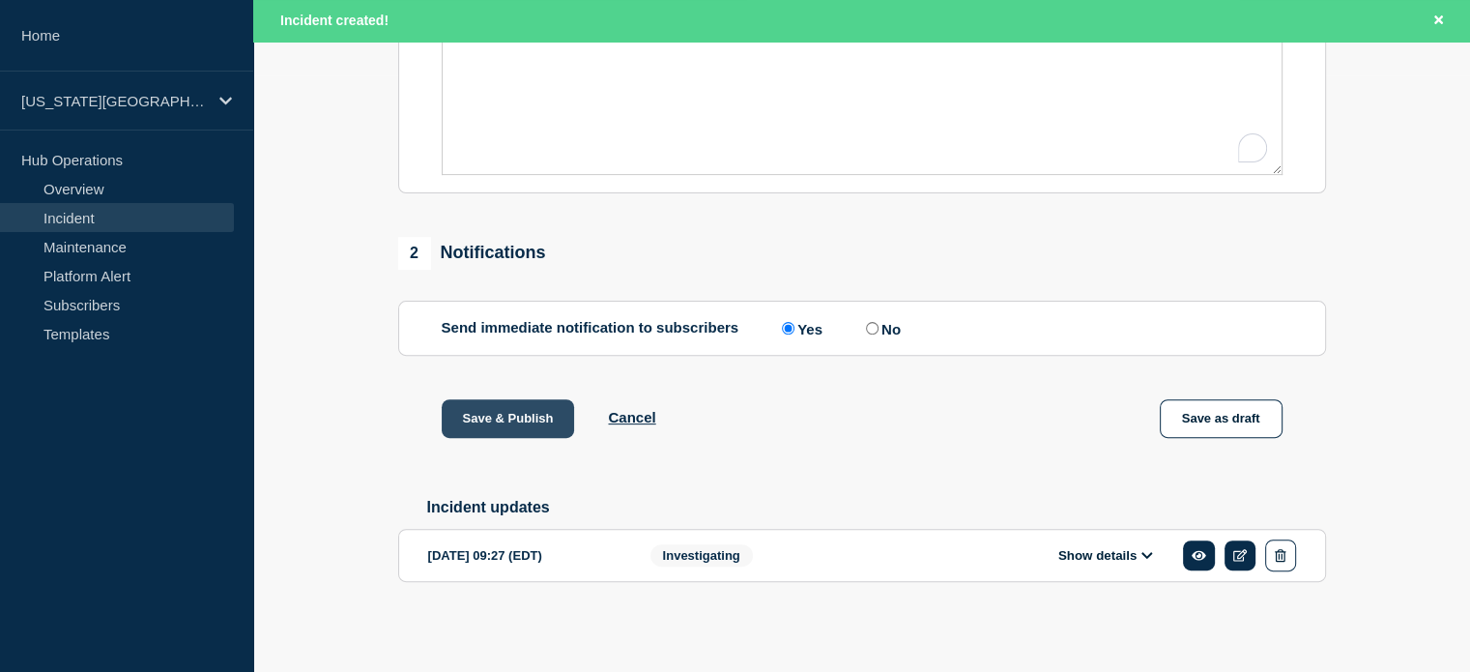
click at [522, 415] on button "Save & Publish" at bounding box center [508, 418] width 133 height 39
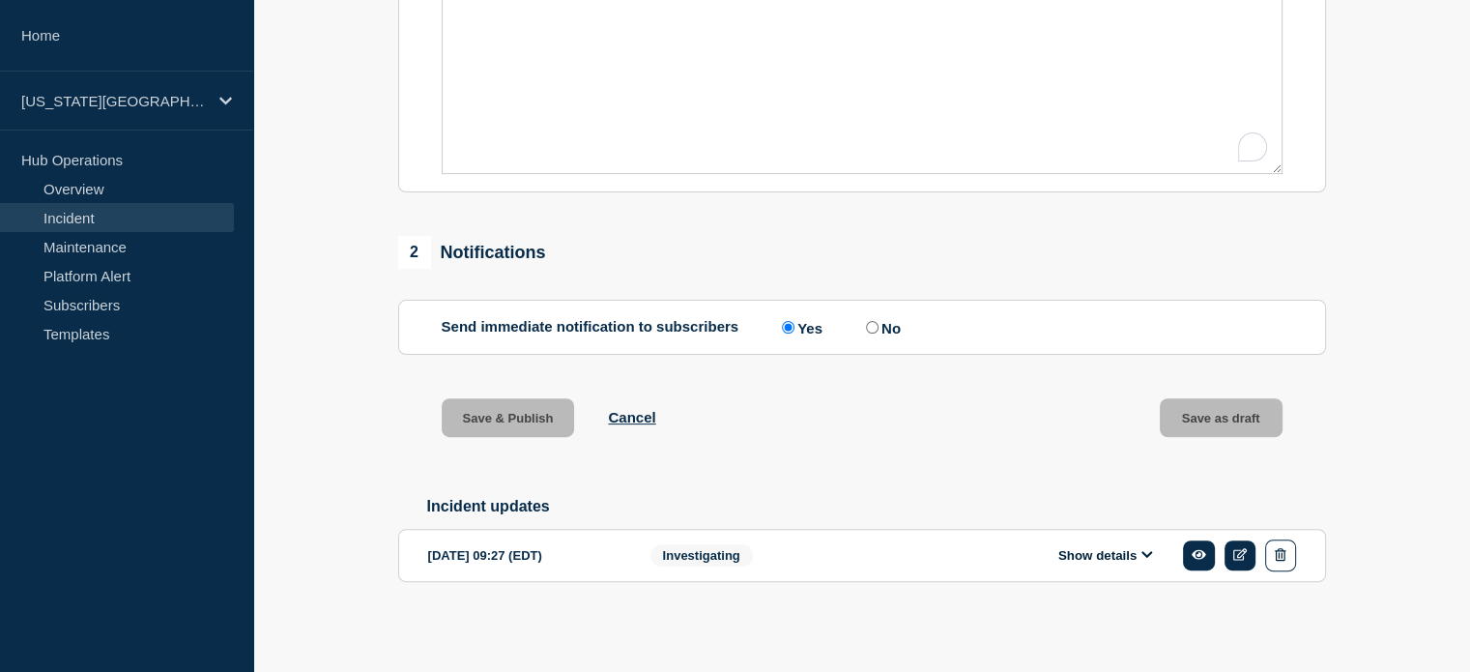
scroll to position [566, 0]
